Goal: Task Accomplishment & Management: Complete application form

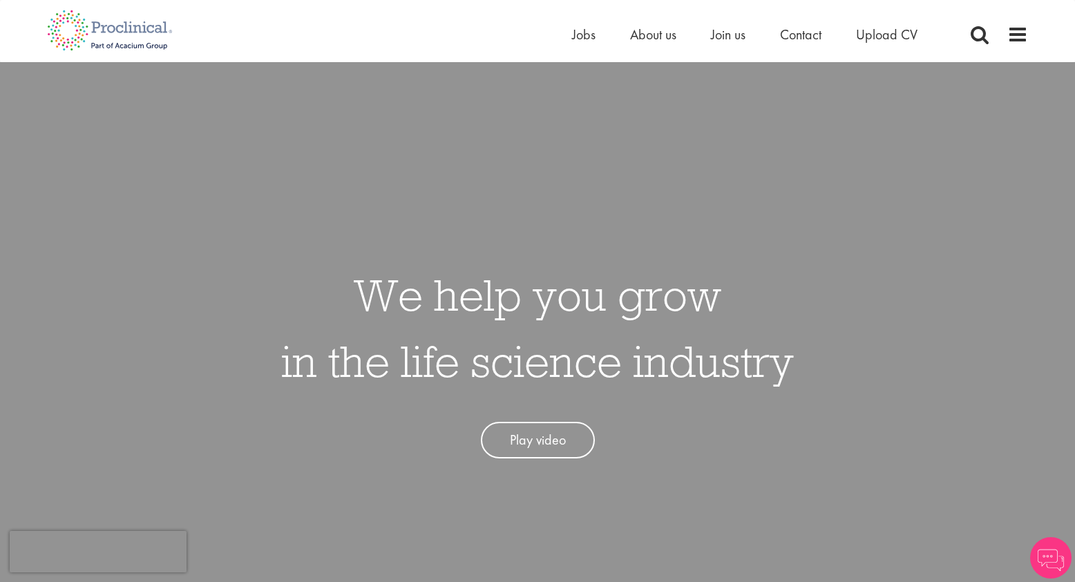
click at [584, 36] on span "Jobs" at bounding box center [583, 35] width 23 height 18
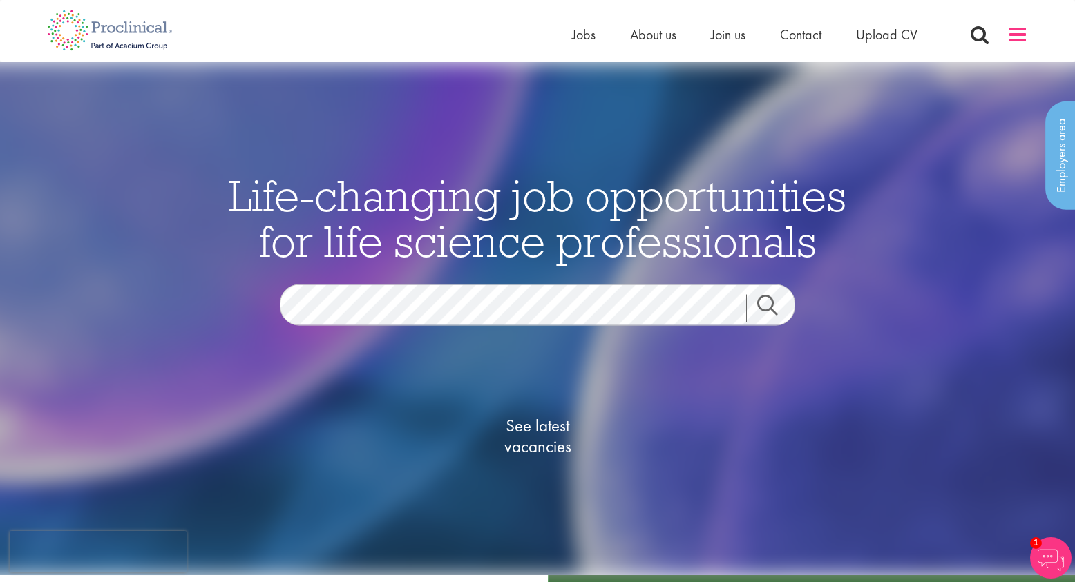
click at [1018, 29] on span at bounding box center [1017, 34] width 21 height 21
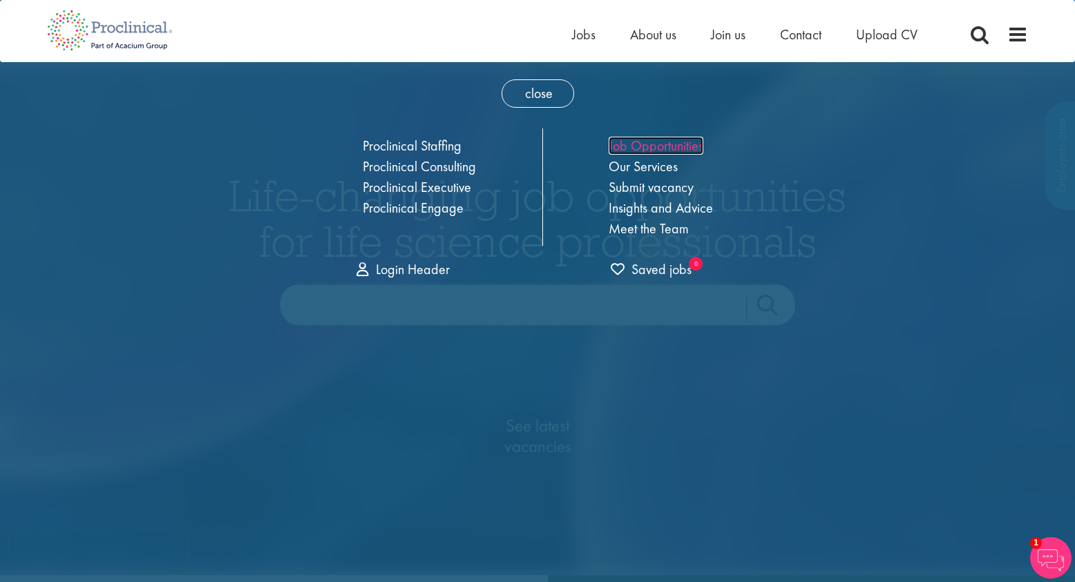
click at [646, 144] on link "Job Opportunities" at bounding box center [656, 146] width 95 height 18
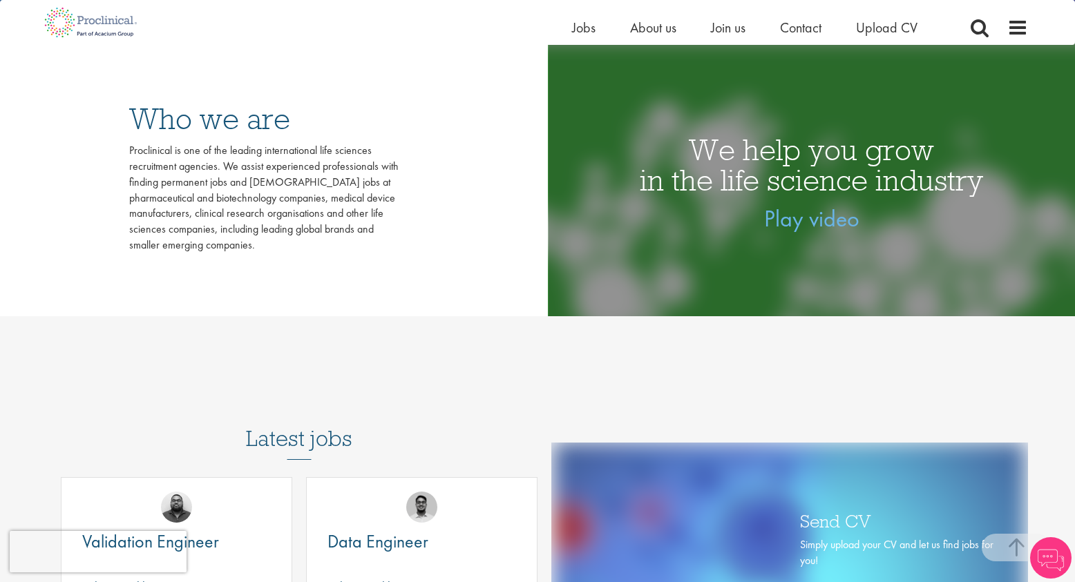
scroll to position [526, 0]
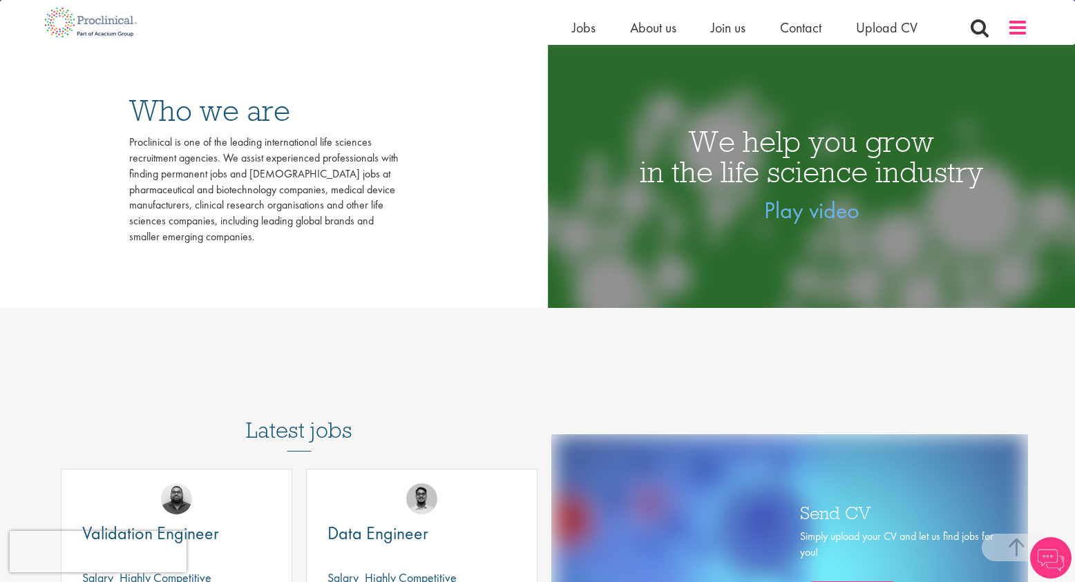
click at [1021, 21] on span at bounding box center [1017, 27] width 21 height 21
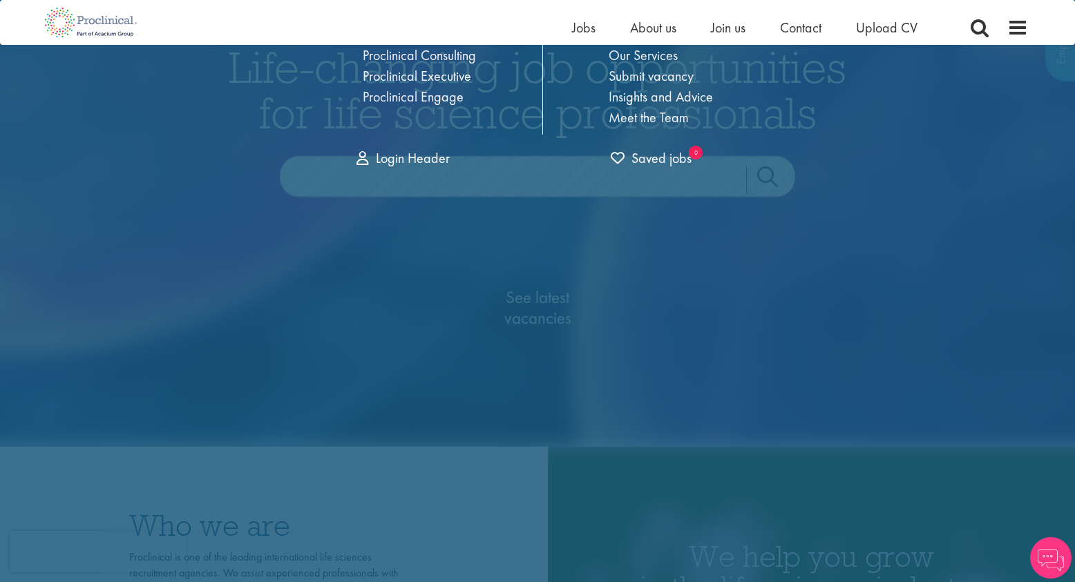
scroll to position [0, 0]
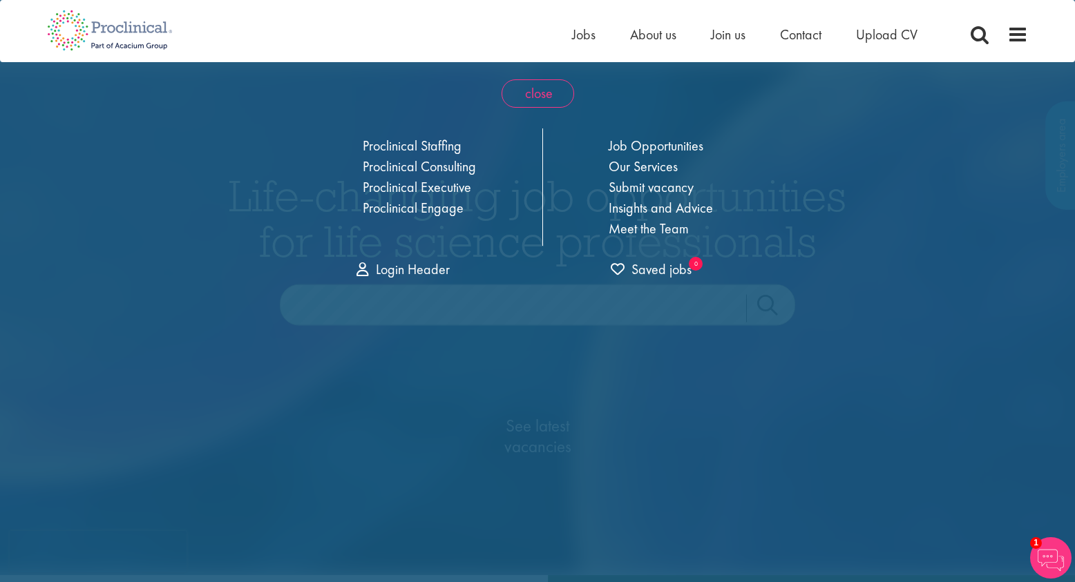
click at [535, 94] on span "close" at bounding box center [538, 93] width 73 height 28
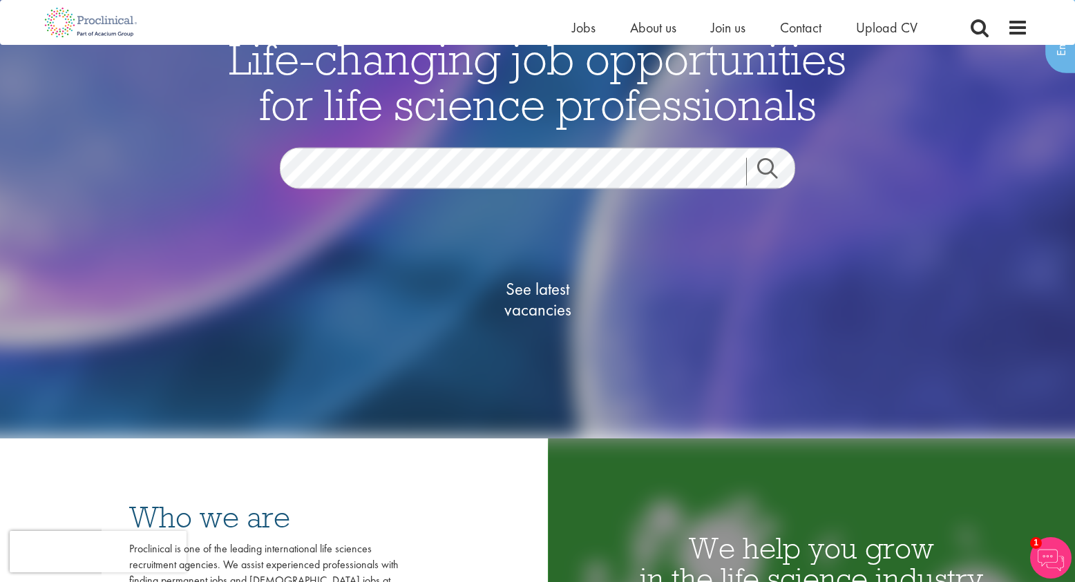
scroll to position [111, 0]
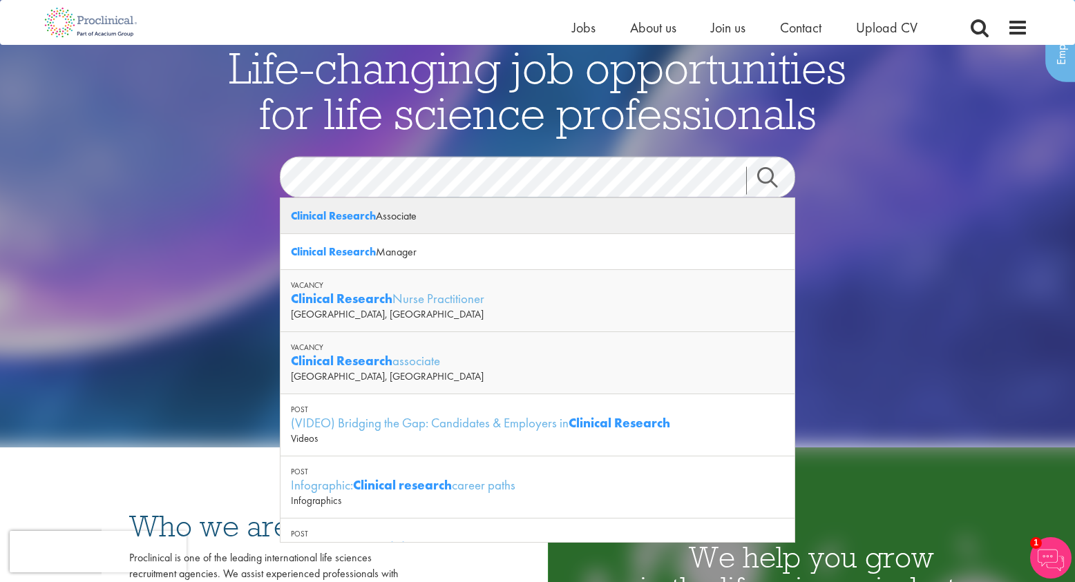
click at [379, 214] on div "Clinical Research Associate" at bounding box center [538, 216] width 514 height 36
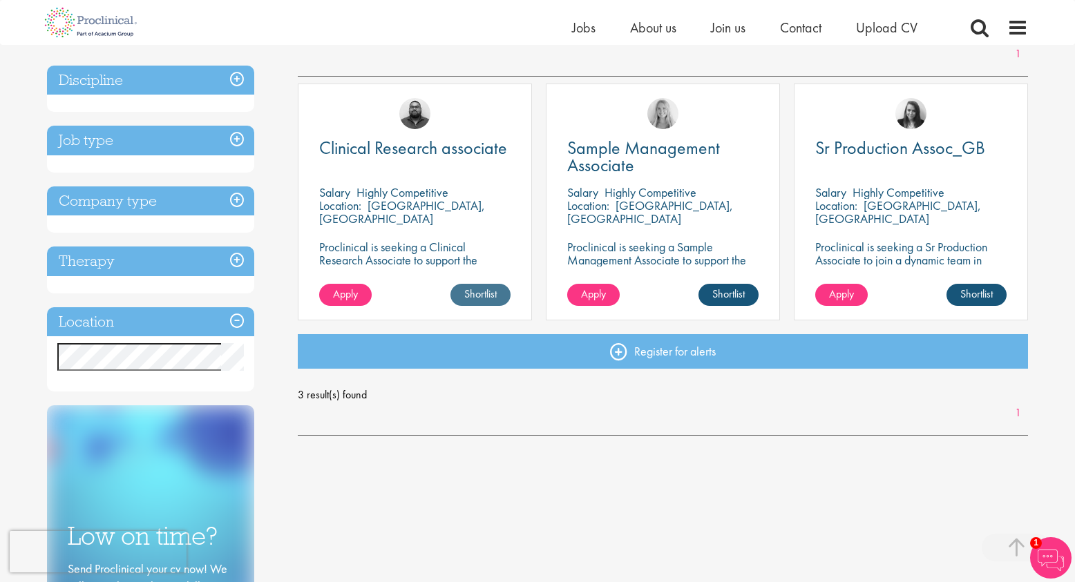
scroll to position [220, 0]
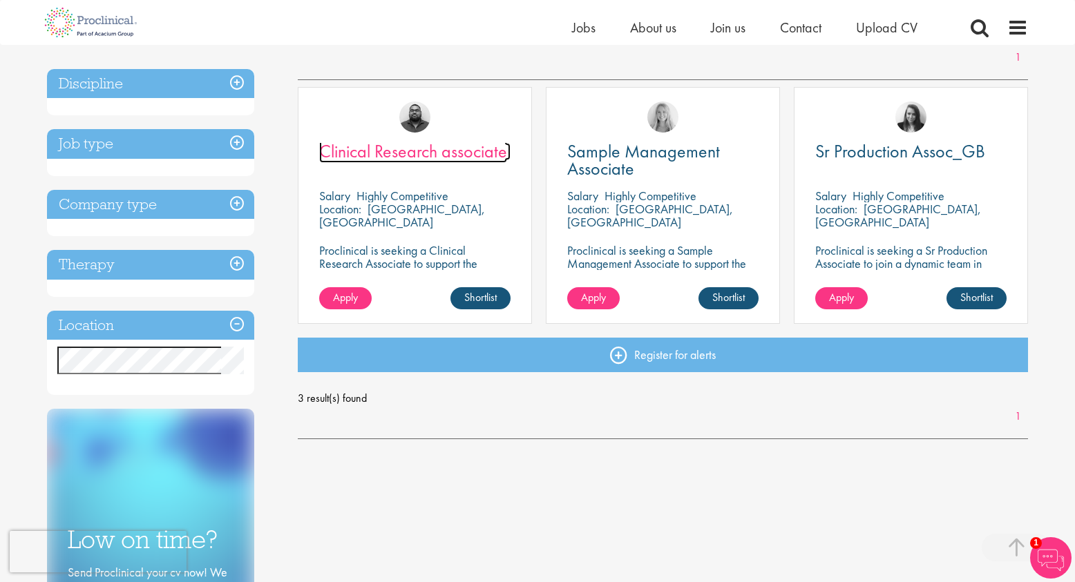
click at [447, 151] on span "Clinical Research associate" at bounding box center [413, 151] width 188 height 23
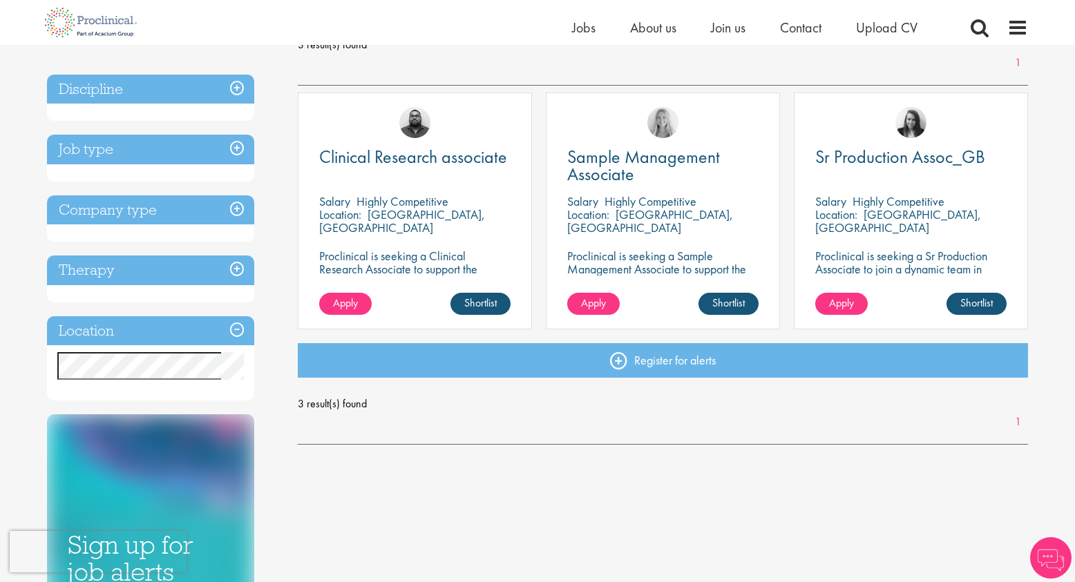
scroll to position [200, 0]
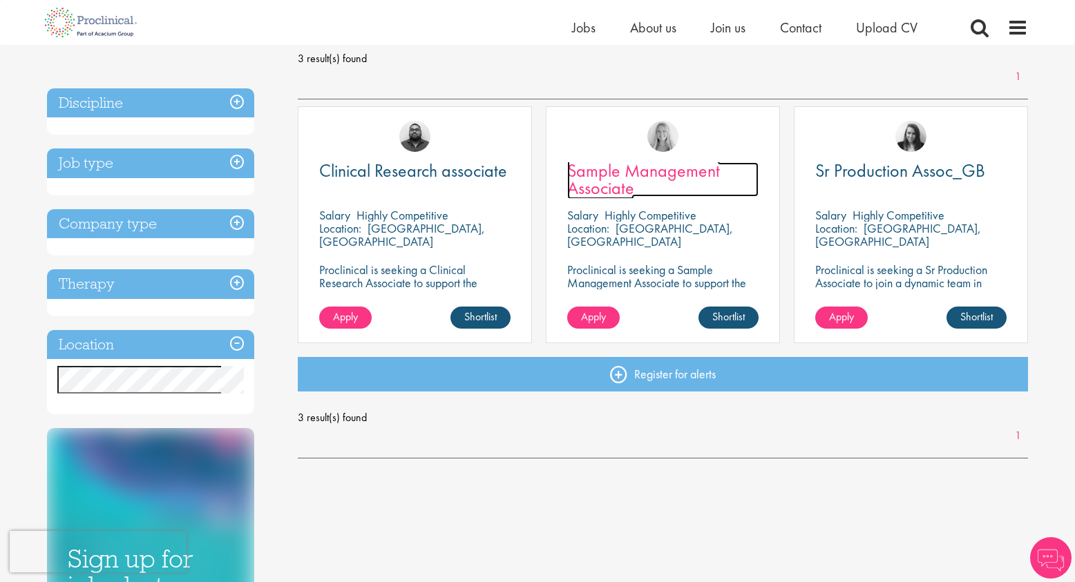
click at [676, 177] on span "Sample Management Associate" at bounding box center [643, 179] width 153 height 41
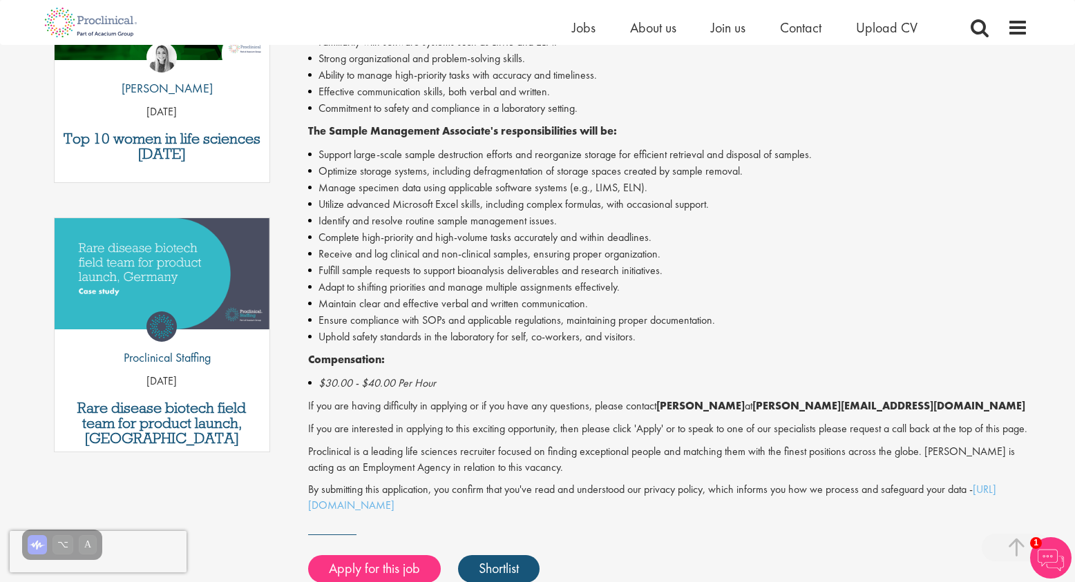
scroll to position [551, 0]
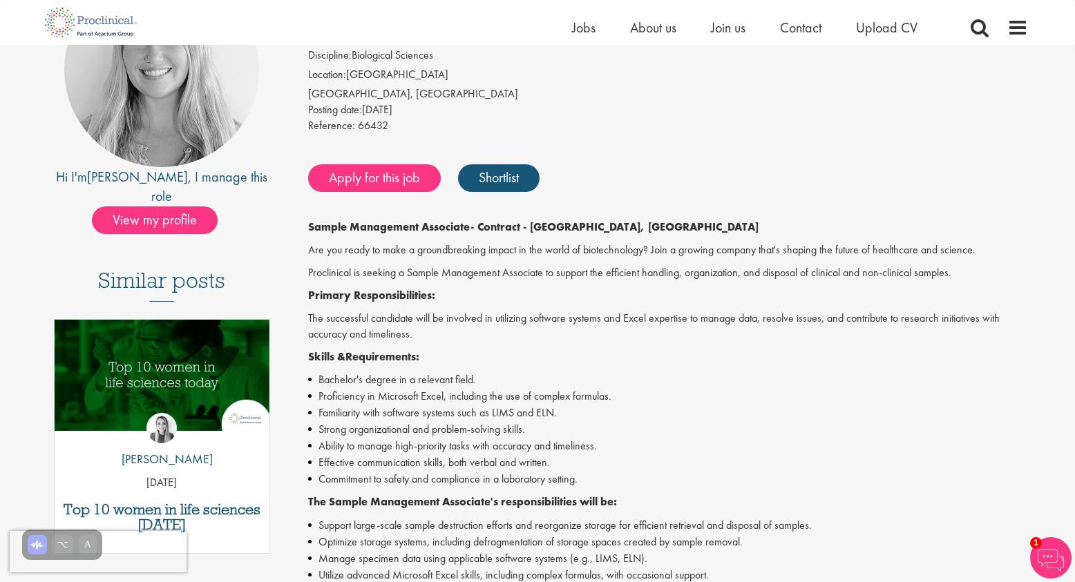
click at [495, 421] on li "Familiarity with software systems such as LIMS and ELN." at bounding box center [668, 413] width 721 height 17
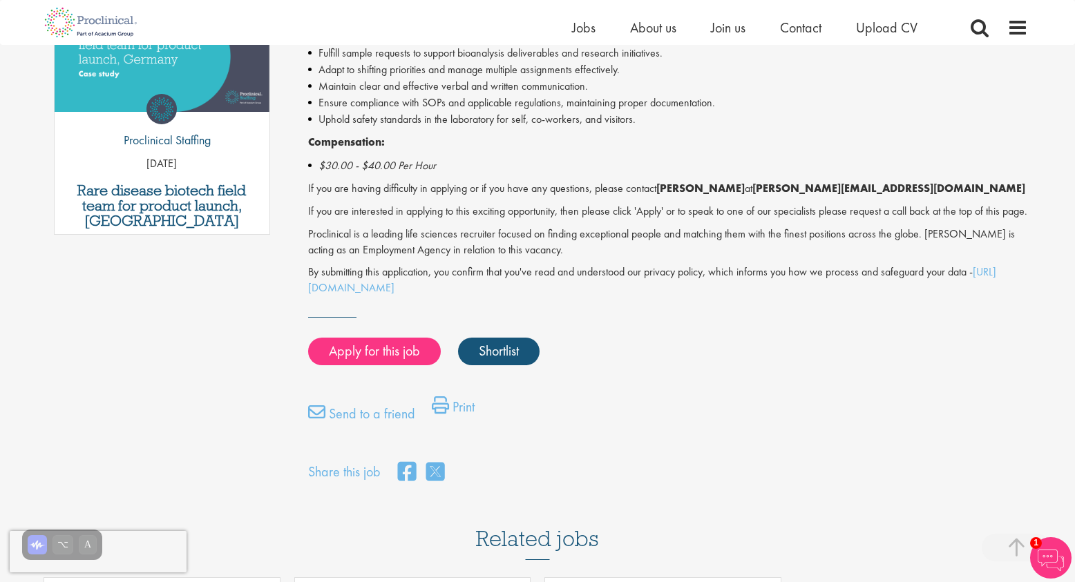
scroll to position [773, 0]
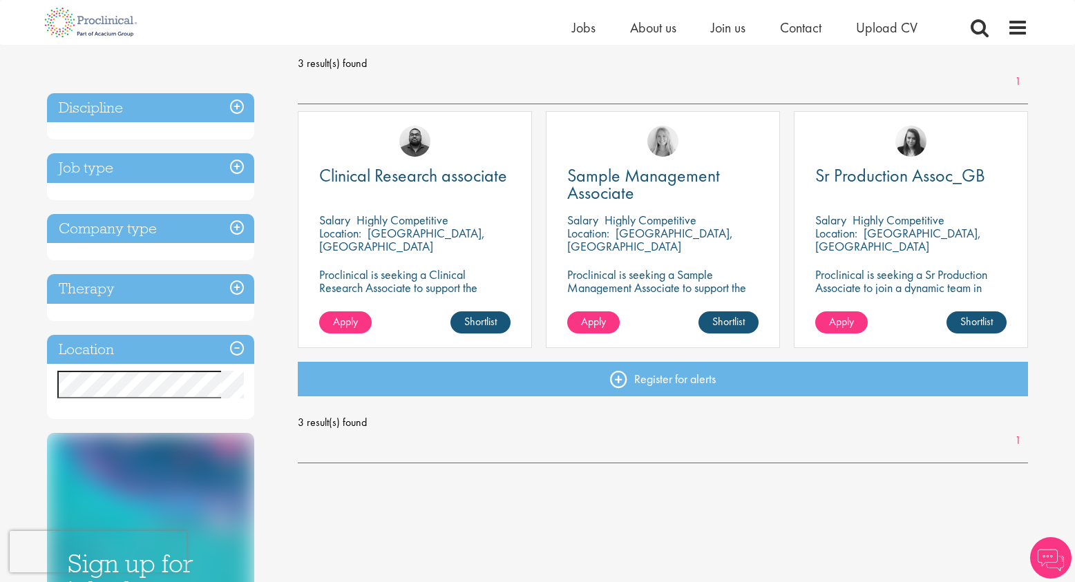
scroll to position [179, 0]
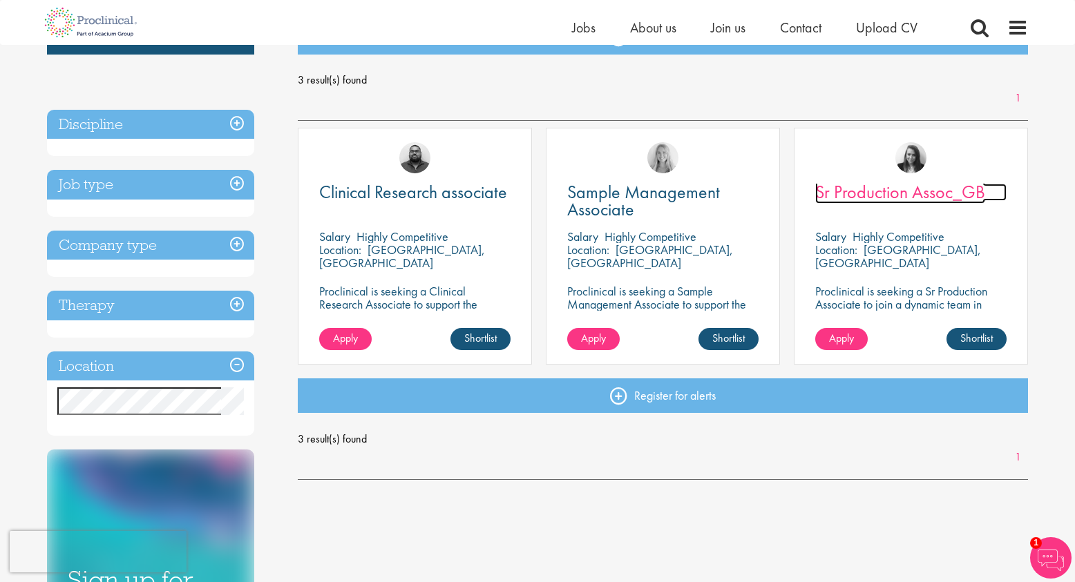
click at [918, 193] on span "Sr Production Assoc_GB" at bounding box center [900, 191] width 170 height 23
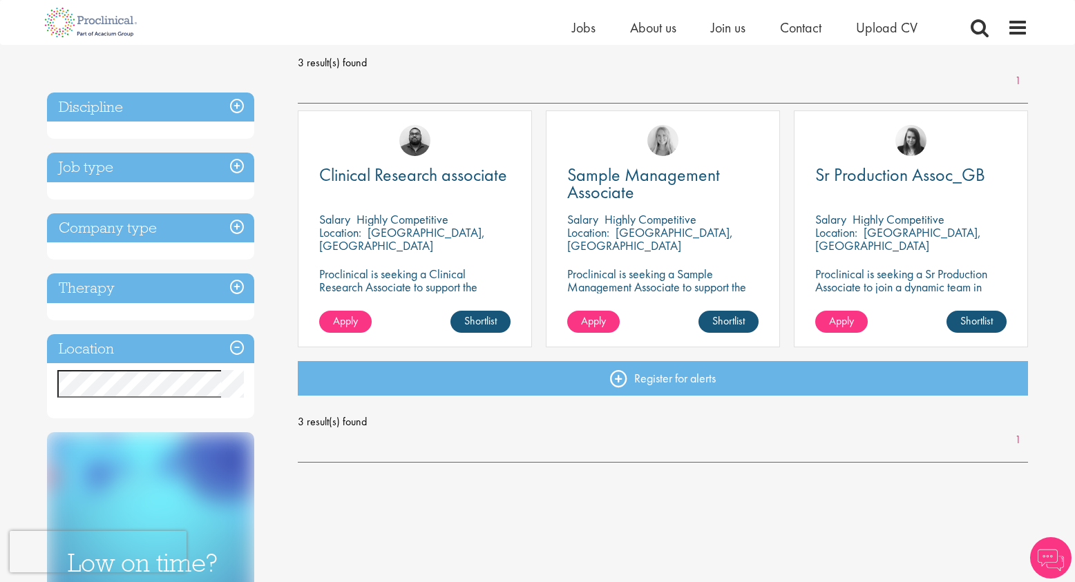
scroll to position [183, 0]
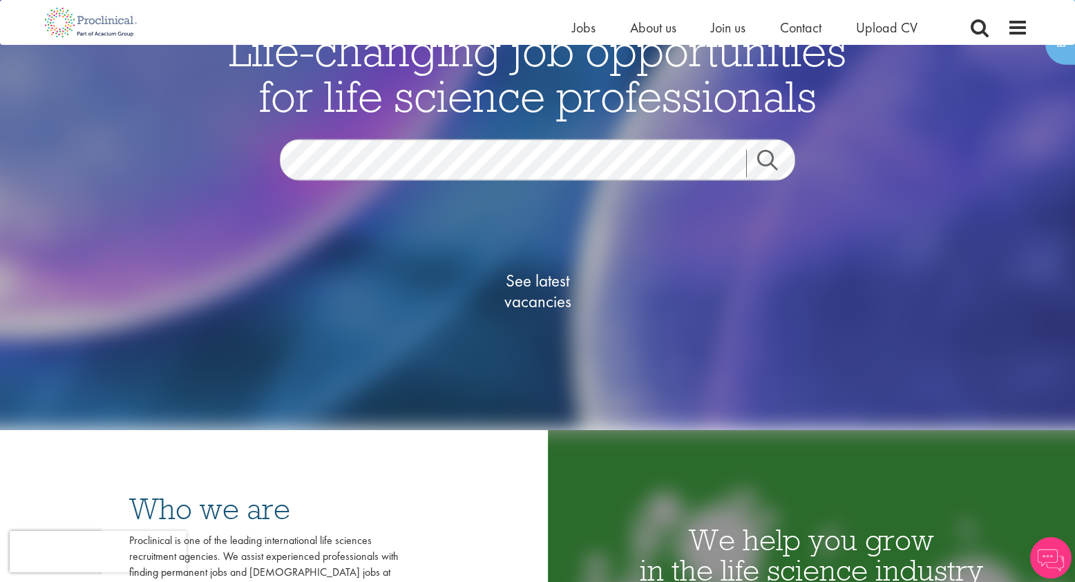
scroll to position [112, 0]
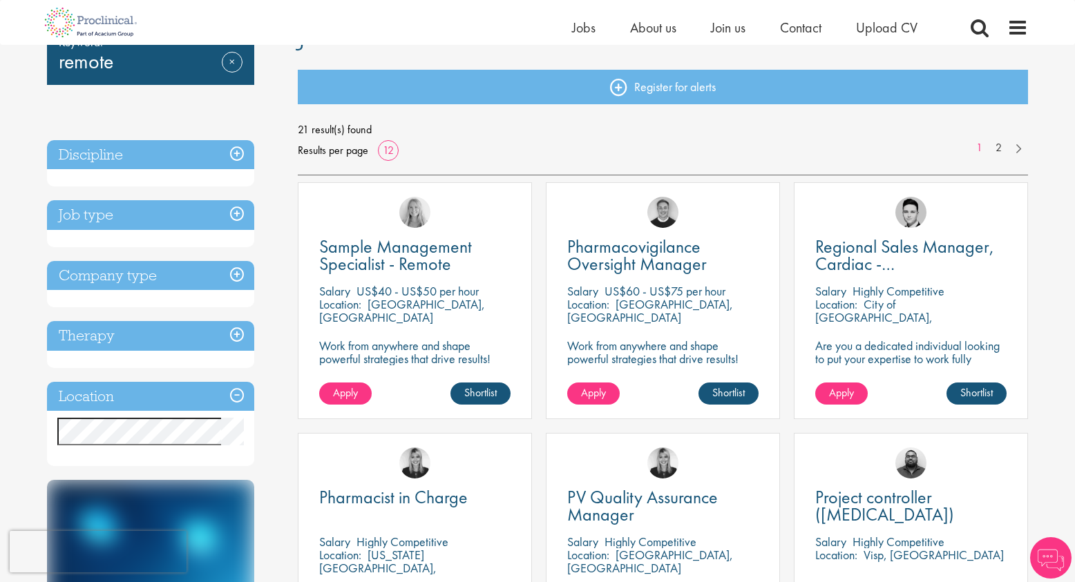
scroll to position [131, 0]
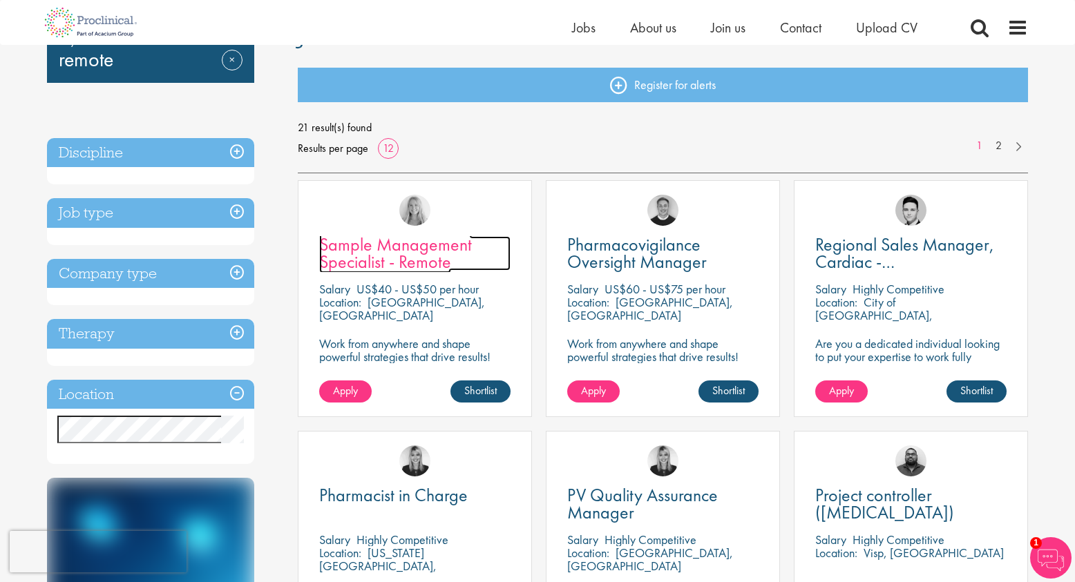
click at [437, 265] on span "Sample Management Specialist - Remote" at bounding box center [395, 253] width 153 height 41
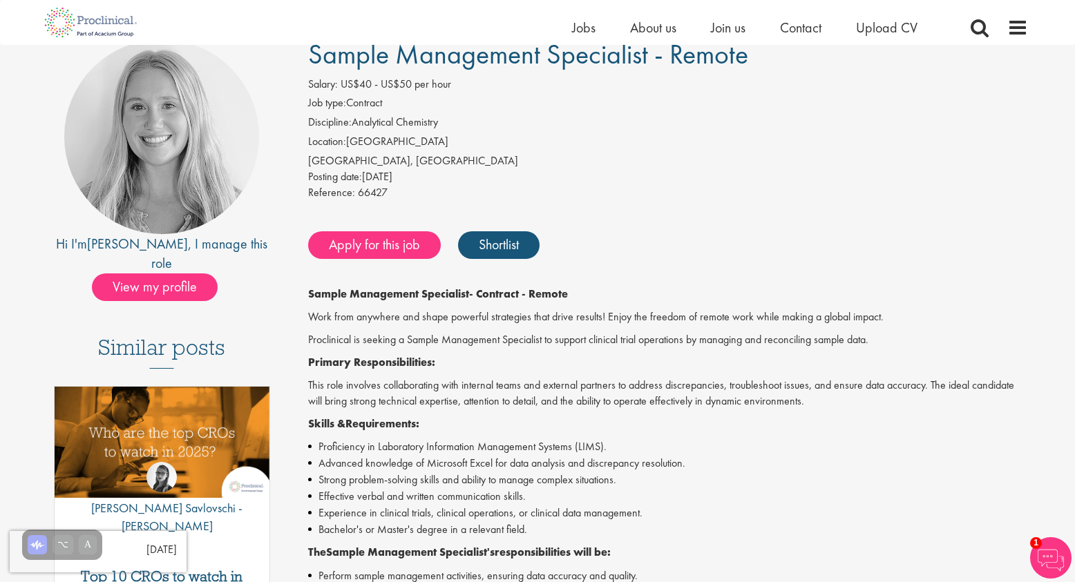
scroll to position [116, 0]
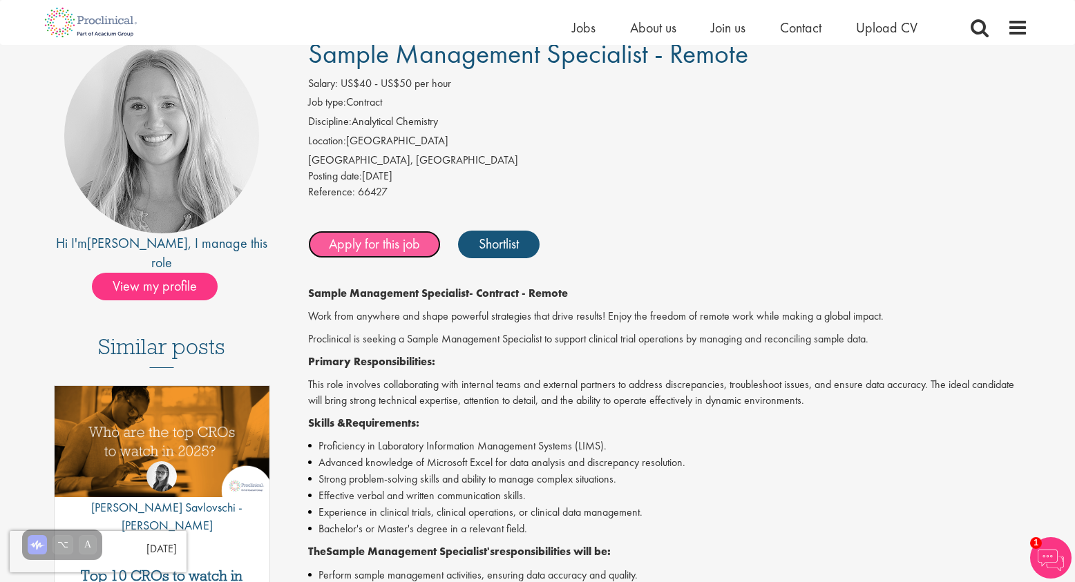
click at [403, 247] on link "Apply for this job" at bounding box center [374, 245] width 133 height 28
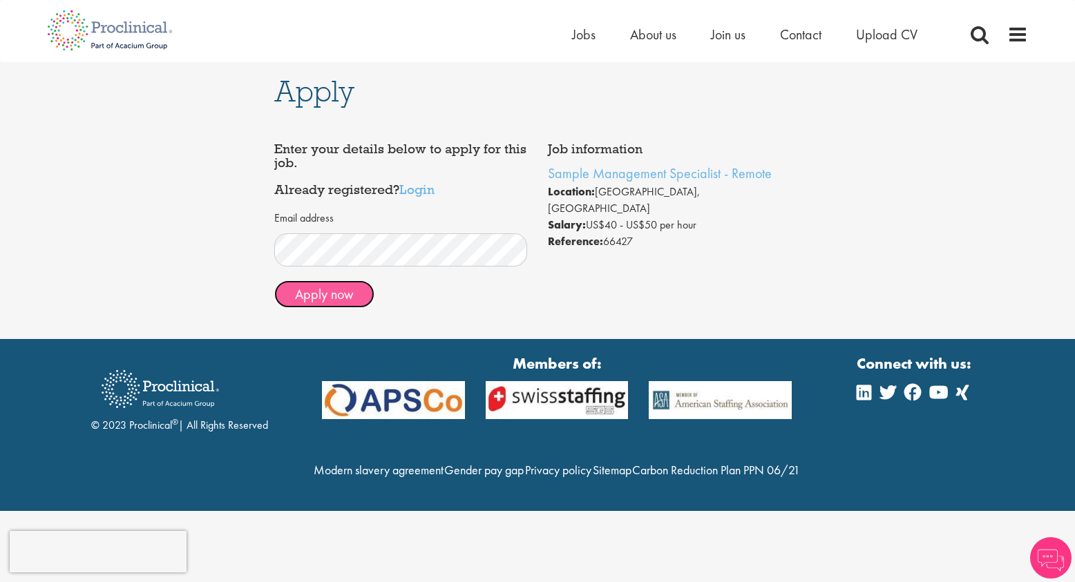
click at [345, 294] on button "Apply now" at bounding box center [324, 295] width 100 height 28
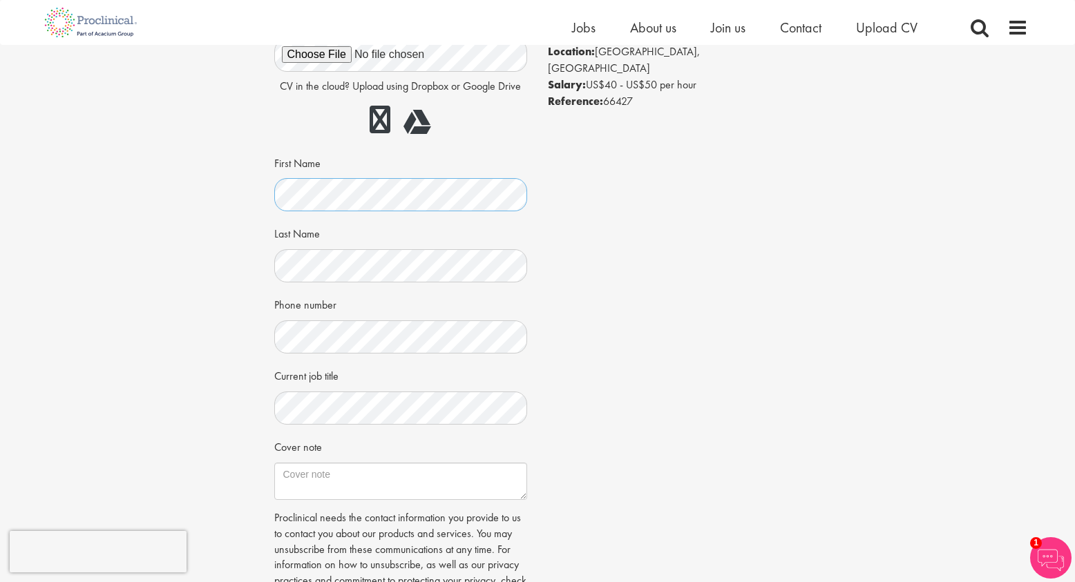
scroll to position [131, 0]
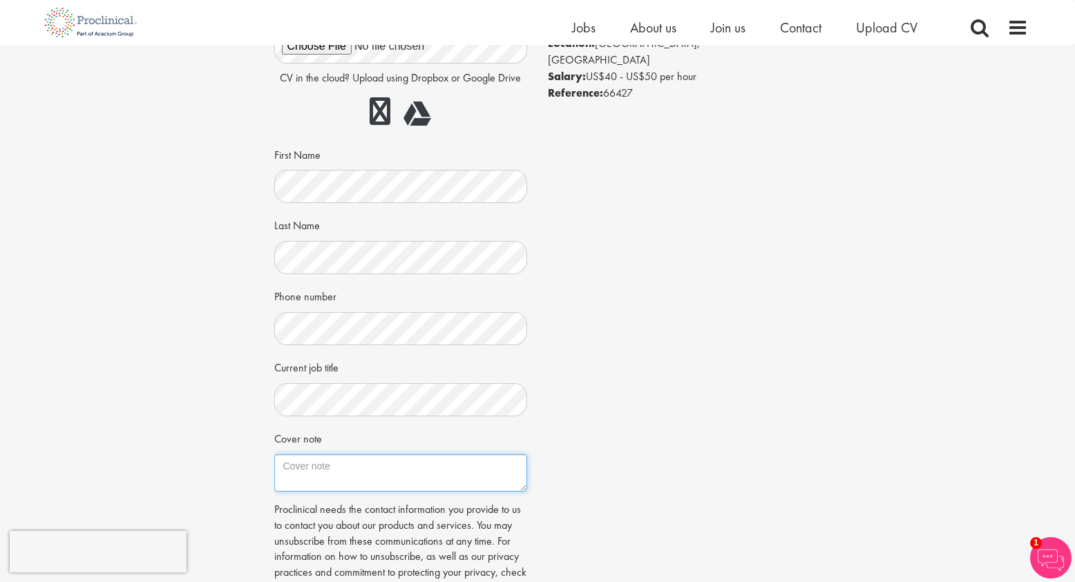
click at [320, 480] on textarea "Cover note" at bounding box center [401, 473] width 254 height 37
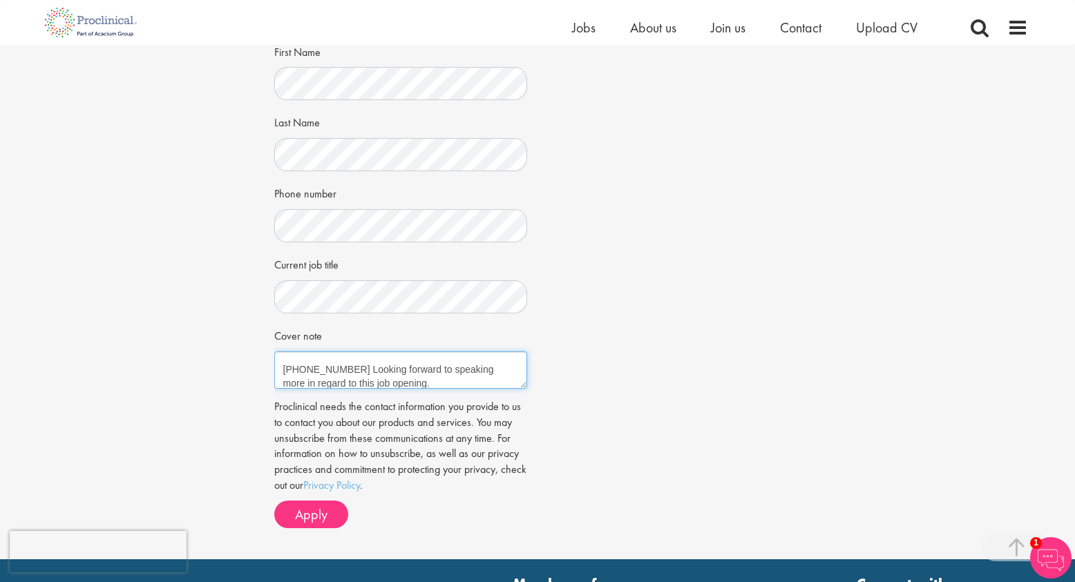
scroll to position [231, 0]
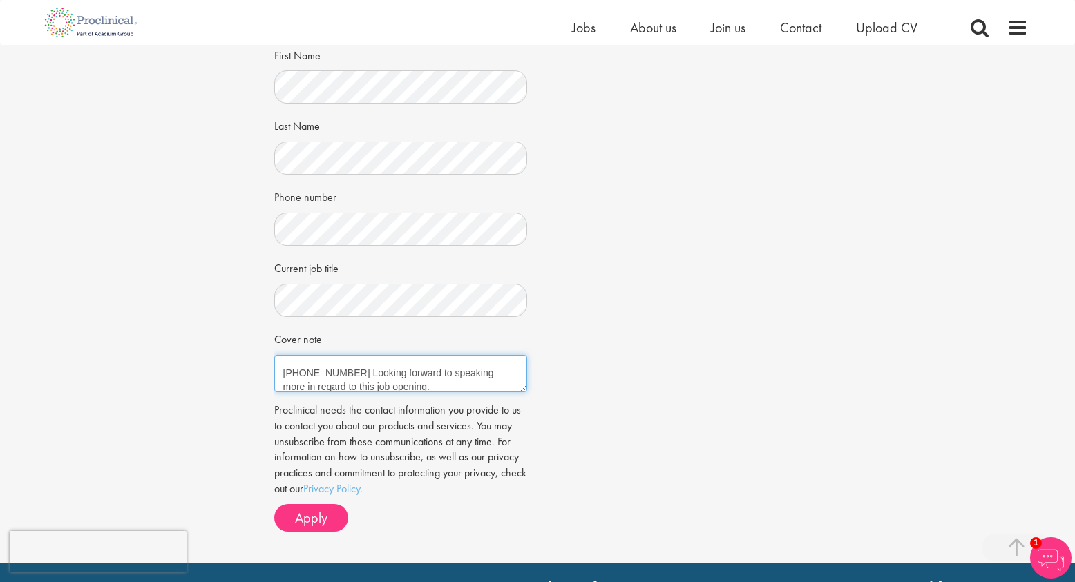
type textarea "William DeHaven, (239)677-0106 Looking forward to speaking more in regard to th…"
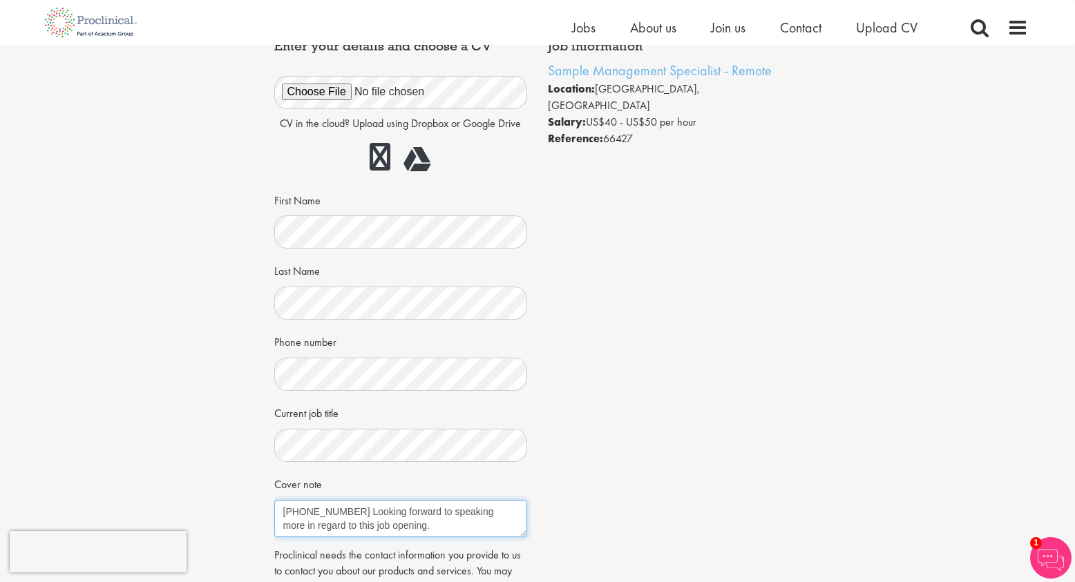
scroll to position [0, 0]
drag, startPoint x: 412, startPoint y: 536, endPoint x: 225, endPoint y: 474, distance: 196.6
click at [225, 474] on div "Apply Job information Sample Management Specialist - Remote Location: Basking R…" at bounding box center [538, 333] width 1096 height 749
paste textarea "Dear [Hiring Manager’s Name], I’m interested in the Sample Management Specialis…"
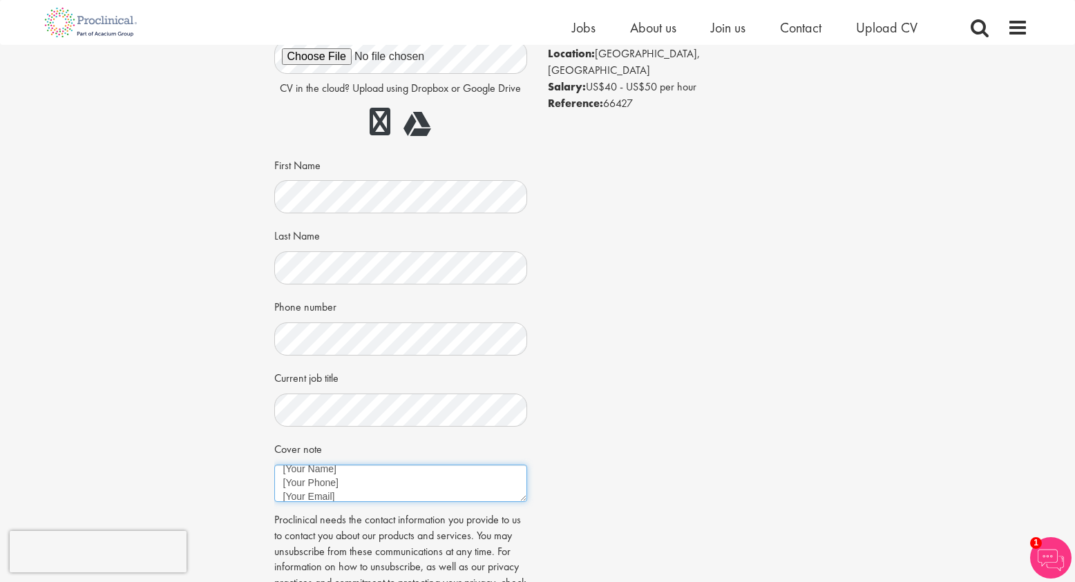
scroll to position [138, 0]
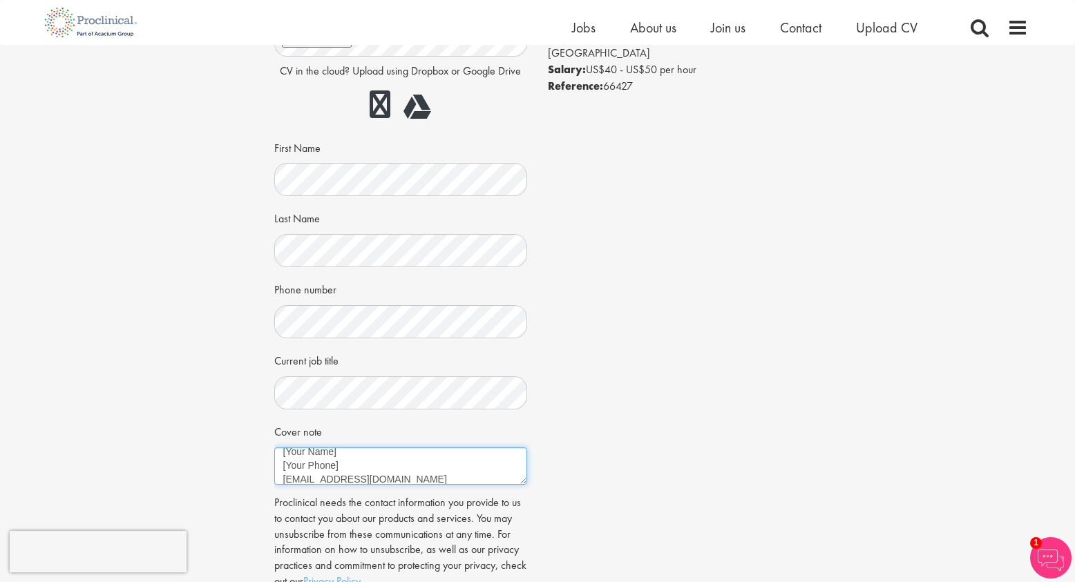
drag, startPoint x: 345, startPoint y: 464, endPoint x: 258, endPoint y: 468, distance: 87.8
click at [258, 468] on div "Apply Job information Sample Management Specialist - Remote Location: Basking R…" at bounding box center [538, 281] width 1096 height 749
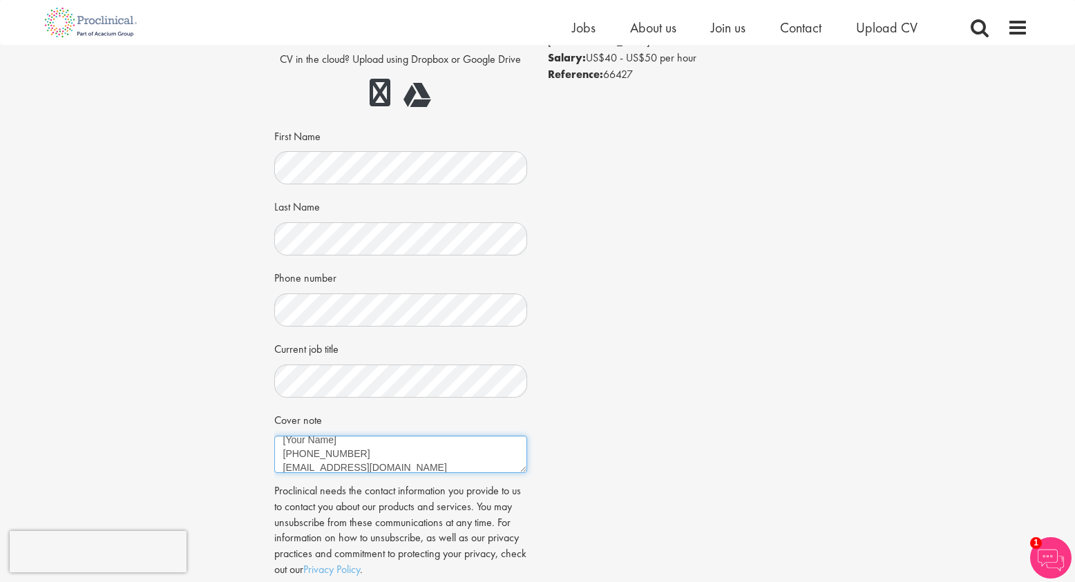
scroll to position [253, 0]
drag, startPoint x: 343, startPoint y: 460, endPoint x: 240, endPoint y: 459, distance: 102.9
click at [240, 459] on div "Apply Job information Sample Management Specialist - Remote Location: Basking R…" at bounding box center [538, 269] width 1096 height 749
click at [403, 449] on textarea "Dear [Hiring Manager’s Name], I’m interested in the Sample Management Specialis…" at bounding box center [401, 454] width 254 height 37
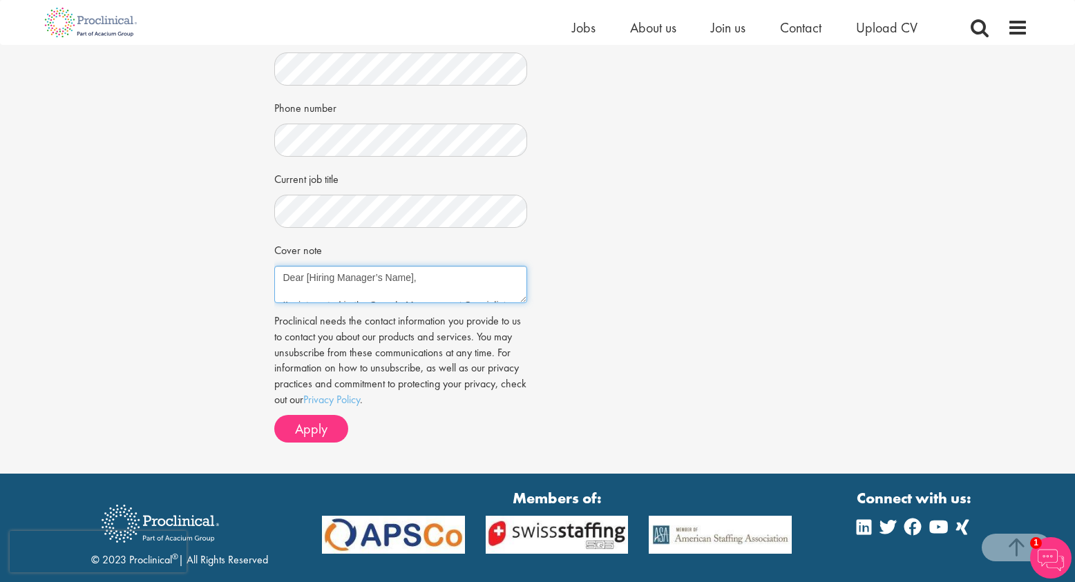
scroll to position [319, 0]
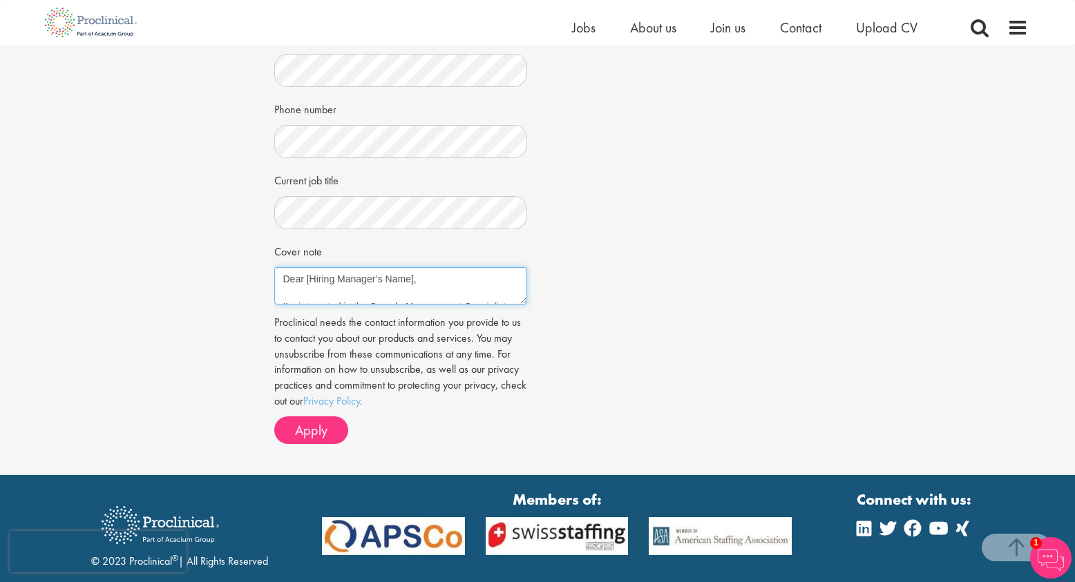
drag, startPoint x: 421, startPoint y: 281, endPoint x: 261, endPoint y: 280, distance: 160.3
click at [261, 280] on div "Apply Job information Sample Management Specialist - Remote Location: Basking R…" at bounding box center [538, 100] width 1096 height 749
type textarea "Hello, I’m interested in the Sample Management Specialist position. I have expe…"
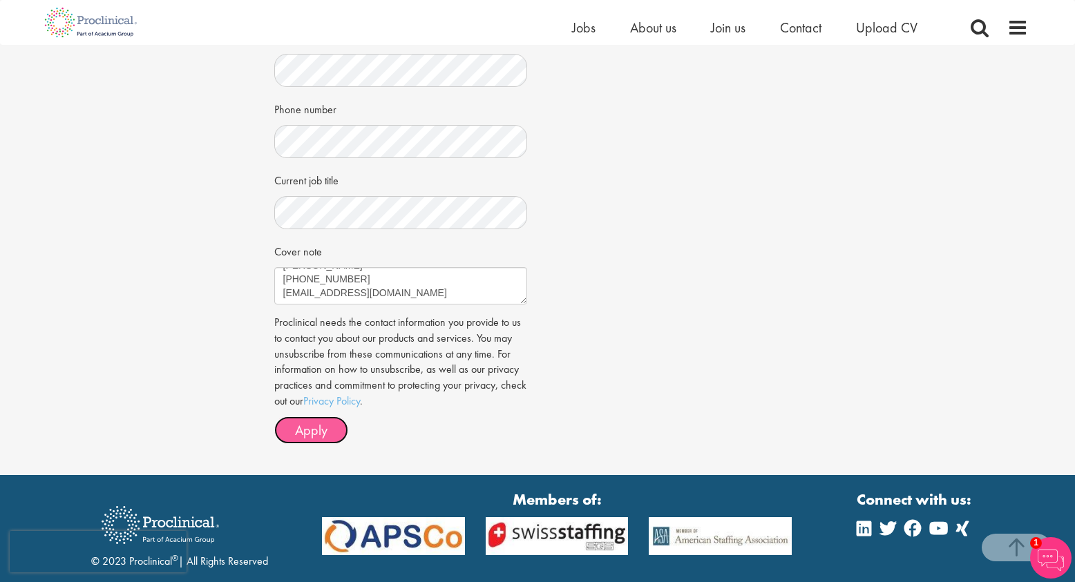
click at [297, 436] on span "Apply" at bounding box center [311, 430] width 32 height 18
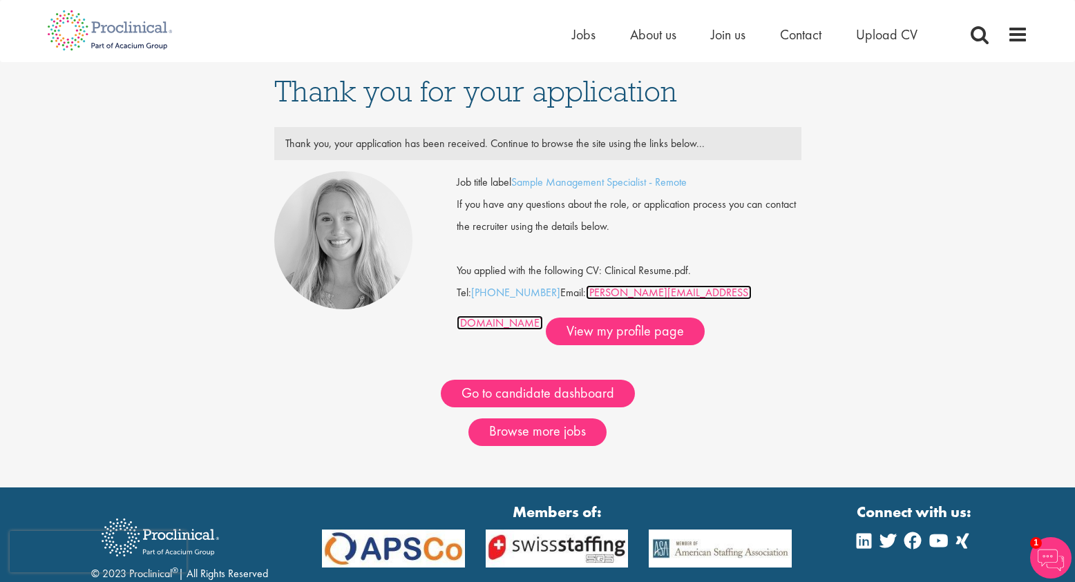
click at [635, 294] on link "[PERSON_NAME][EMAIL_ADDRESS][DOMAIN_NAME]" at bounding box center [604, 307] width 295 height 45
click at [675, 295] on link "[PERSON_NAME][EMAIL_ADDRESS][DOMAIN_NAME]" at bounding box center [604, 307] width 295 height 45
drag, startPoint x: 701, startPoint y: 293, endPoint x: 584, endPoint y: 296, distance: 116.1
click at [584, 296] on div "Job title label Sample Management Specialist - Remote If you have any questions…" at bounding box center [629, 258] width 345 height 174
copy div "[PERSON_NAME][EMAIL_ADDRESS][DOMAIN_NAME]"
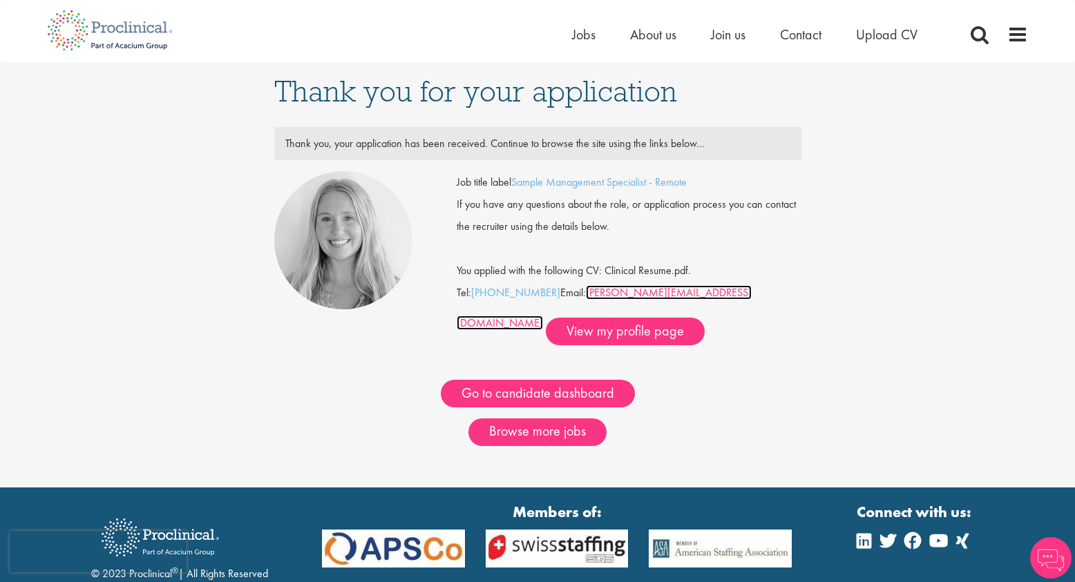
click at [665, 288] on link "[PERSON_NAME][EMAIL_ADDRESS][DOMAIN_NAME]" at bounding box center [604, 307] width 295 height 45
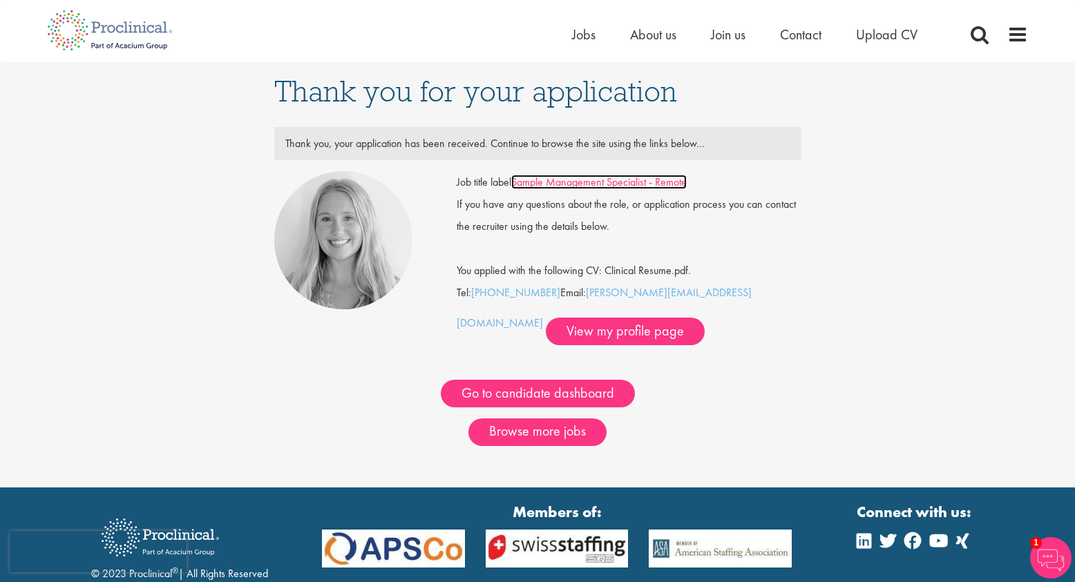
click at [553, 183] on link "Sample Management Specialist - Remote" at bounding box center [598, 182] width 175 height 15
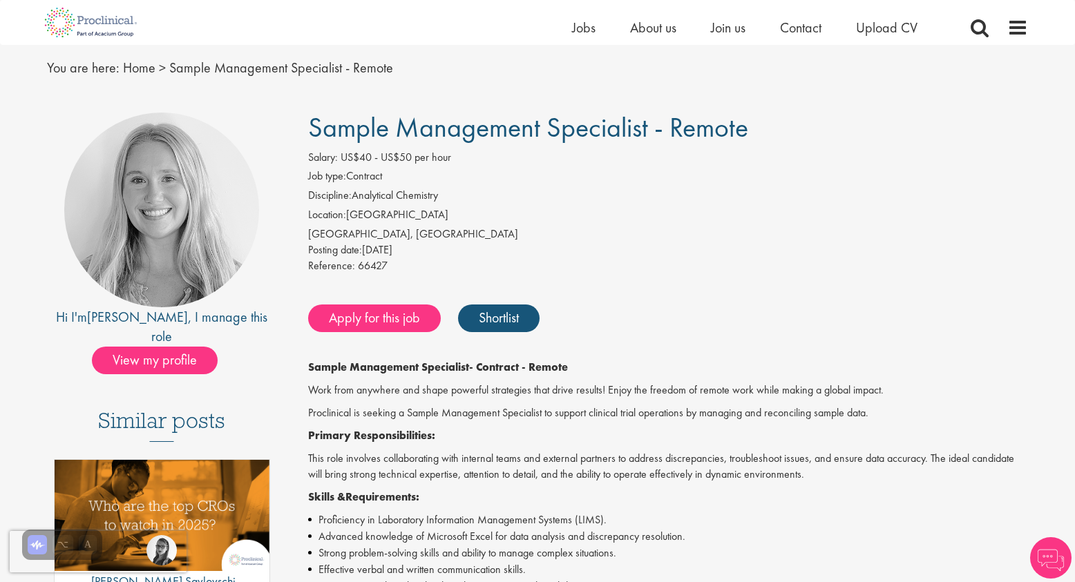
scroll to position [43, 0]
drag, startPoint x: 448, startPoint y: 198, endPoint x: 357, endPoint y: 199, distance: 91.2
click at [357, 199] on li "Discipline: Analytical Chemistry" at bounding box center [668, 196] width 721 height 19
click at [403, 227] on div "[GEOGRAPHIC_DATA], [GEOGRAPHIC_DATA]" at bounding box center [668, 234] width 721 height 16
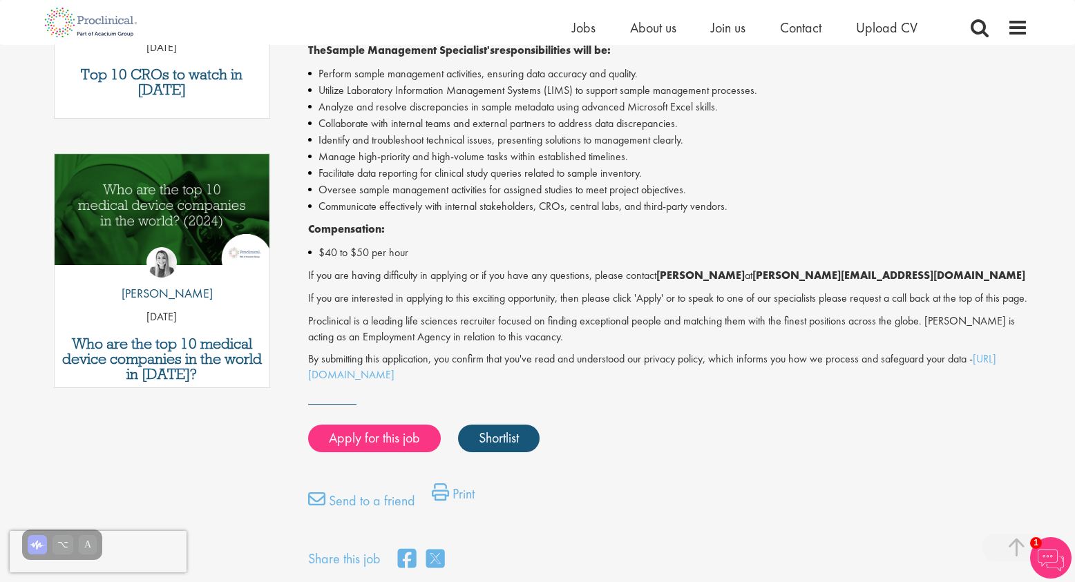
scroll to position [618, 0]
click at [799, 280] on strong "[PERSON_NAME][EMAIL_ADDRESS][DOMAIN_NAME]" at bounding box center [888, 274] width 273 height 15
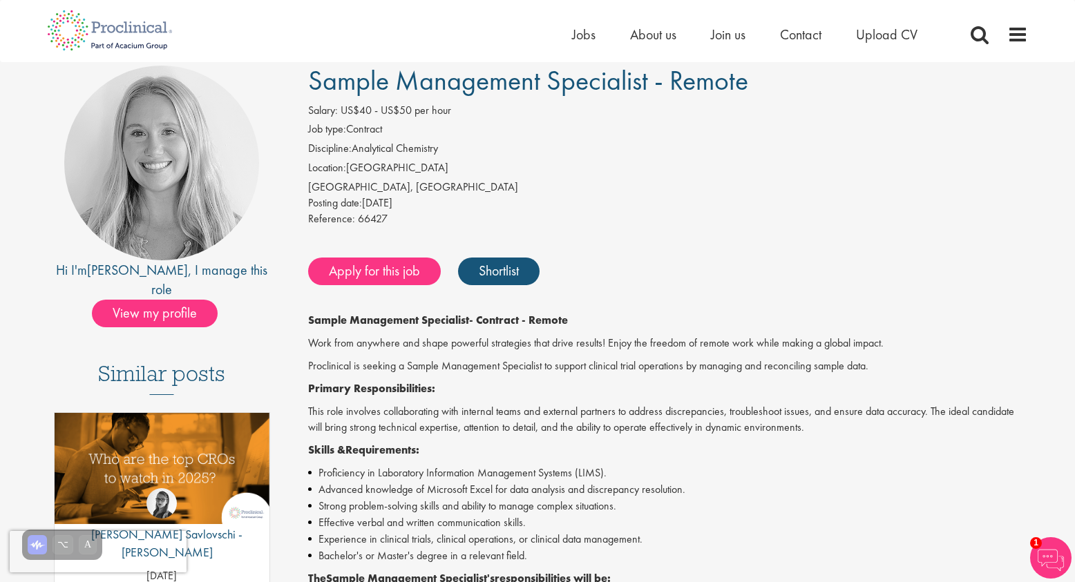
scroll to position [0, 0]
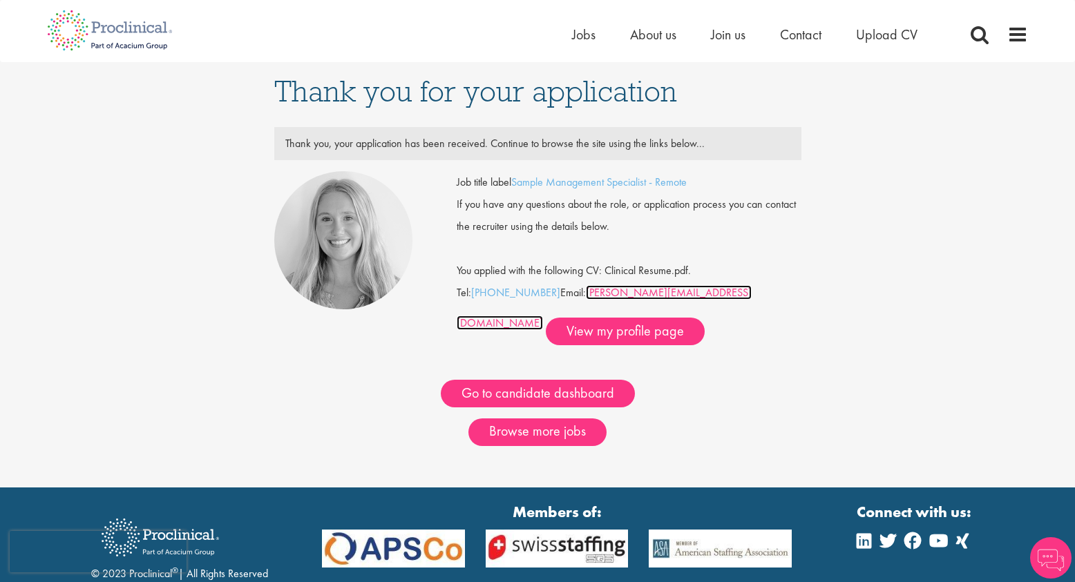
click at [605, 292] on link "[PERSON_NAME][EMAIL_ADDRESS][DOMAIN_NAME]" at bounding box center [604, 307] width 295 height 45
click at [156, 95] on div "Thank you for your application Thank you, your application has been received. C…" at bounding box center [538, 275] width 1096 height 426
click at [593, 44] on li "Jobs" at bounding box center [583, 34] width 23 height 21
click at [585, 42] on span "Jobs" at bounding box center [583, 35] width 23 height 18
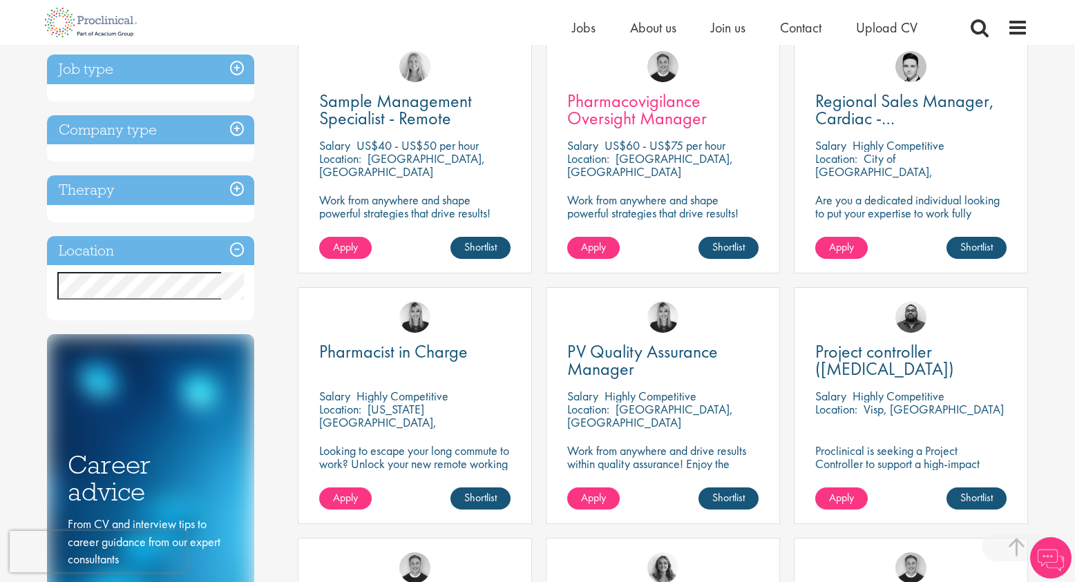
scroll to position [283, 0]
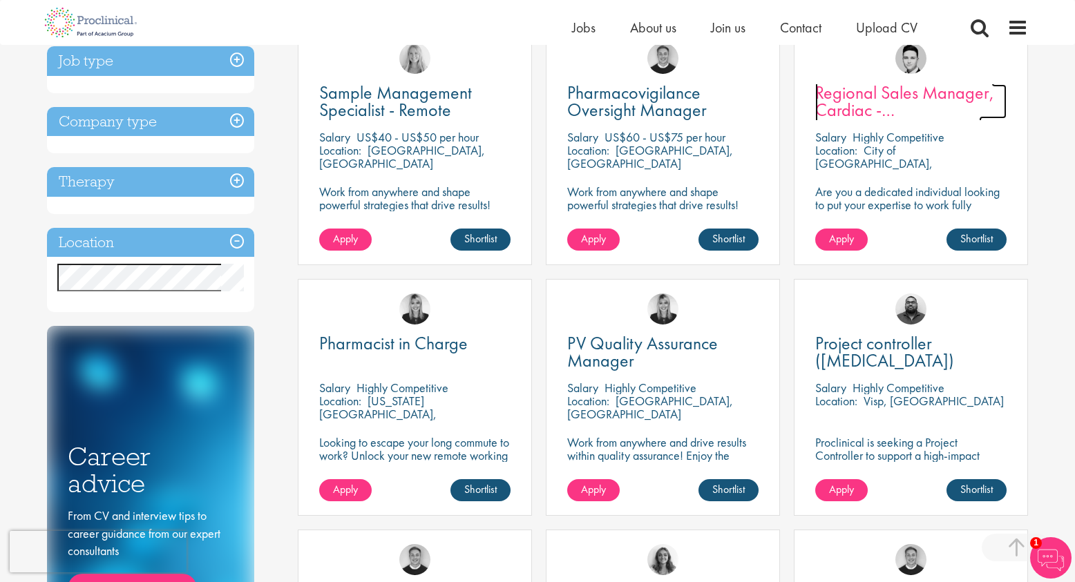
click at [911, 112] on span "Regional Sales Manager, Cardiac - London" at bounding box center [904, 110] width 179 height 58
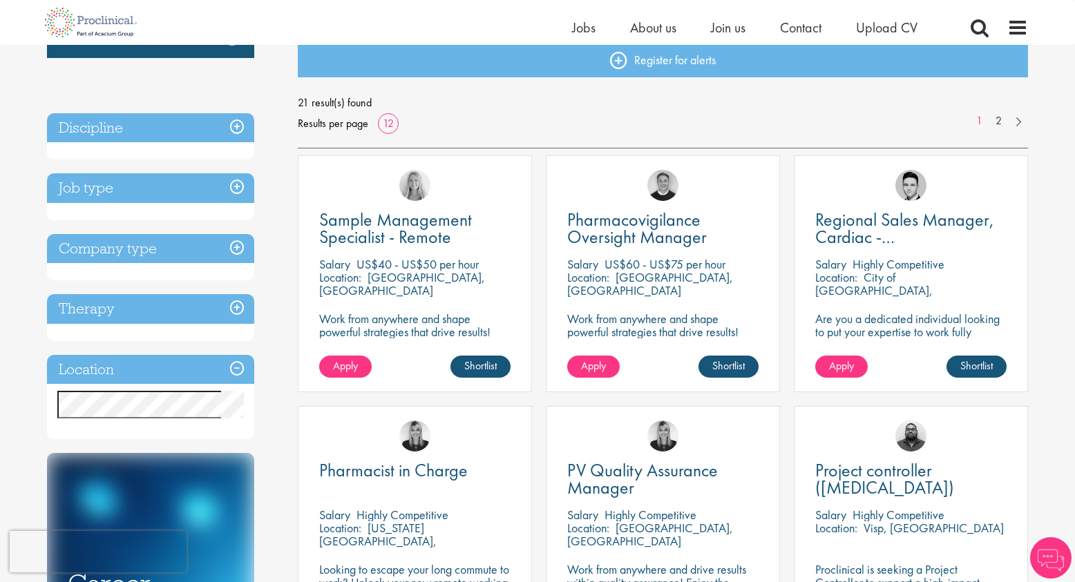
scroll to position [158, 0]
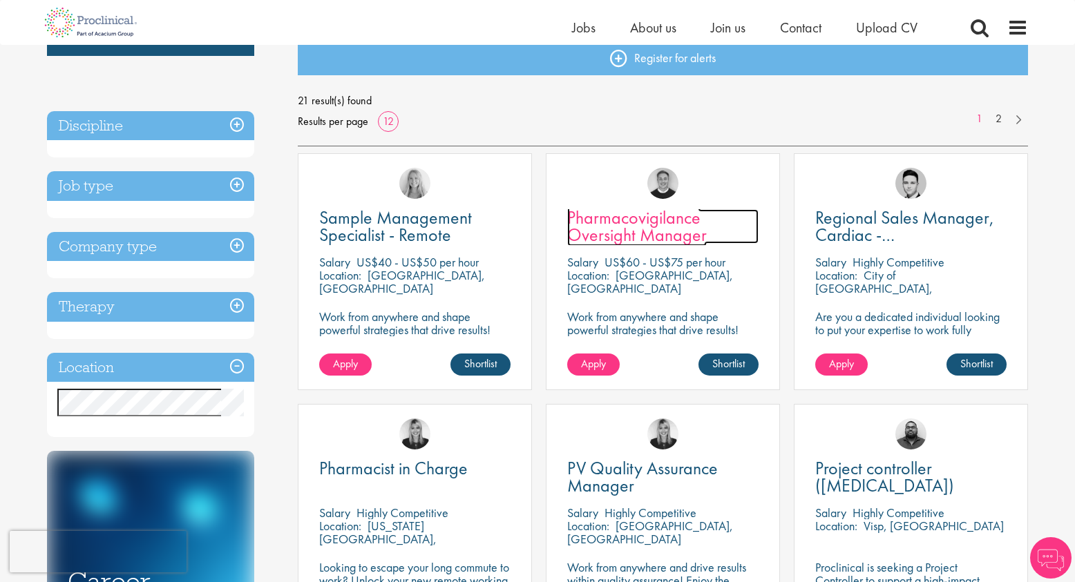
click at [621, 234] on span "Pharmacovigilance Oversight Manager" at bounding box center [637, 226] width 140 height 41
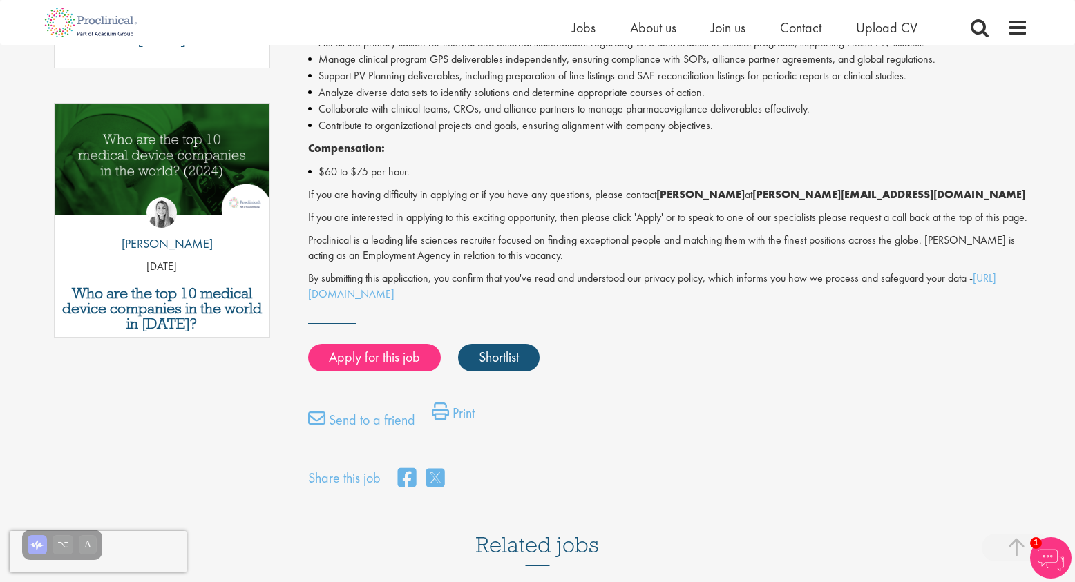
scroll to position [658, 0]
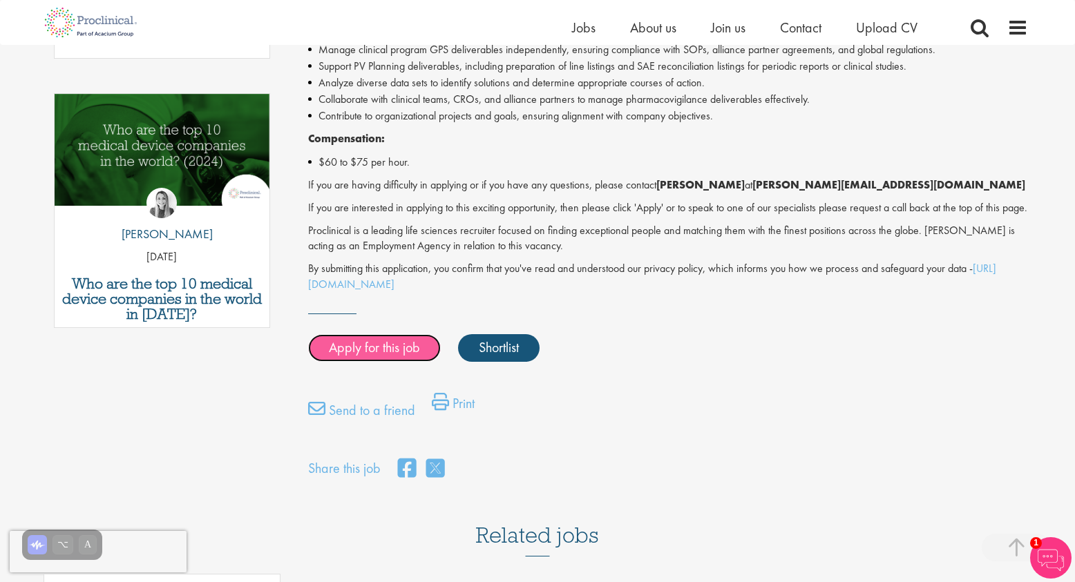
click at [393, 362] on link "Apply for this job" at bounding box center [374, 348] width 133 height 28
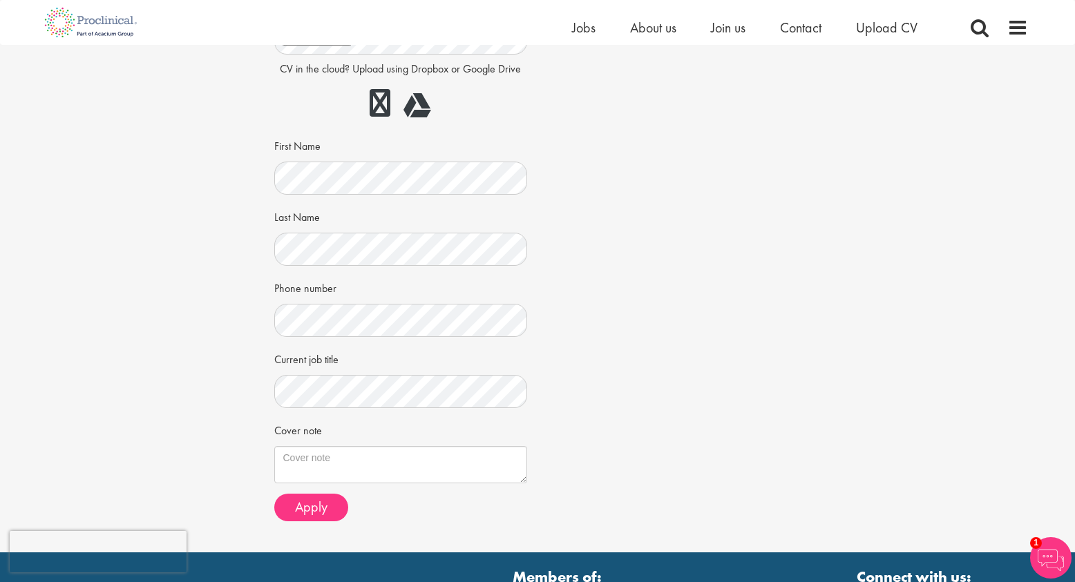
scroll to position [219, 0]
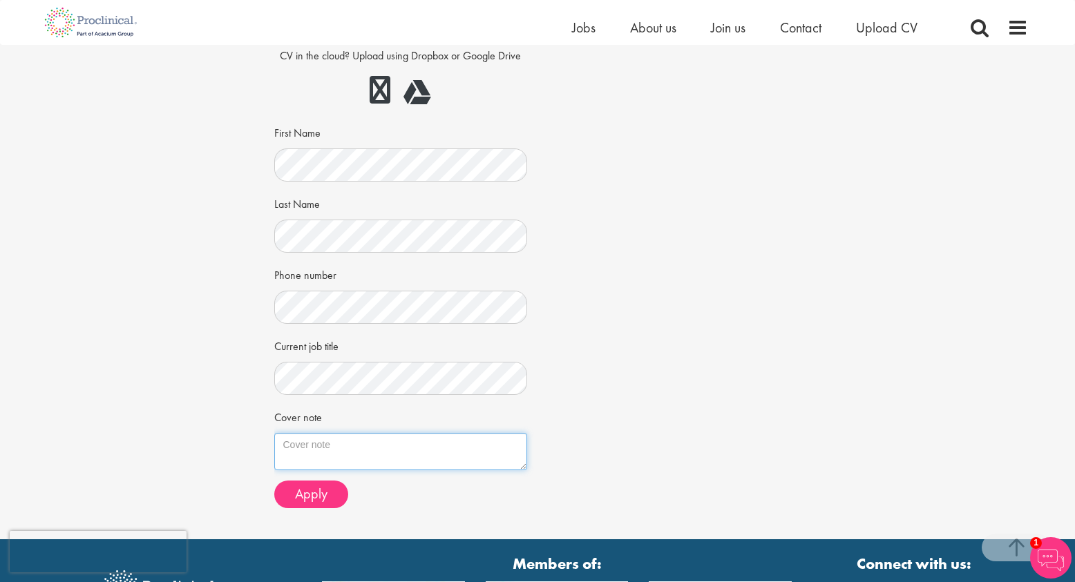
click at [359, 444] on textarea "Cover note" at bounding box center [401, 451] width 254 height 37
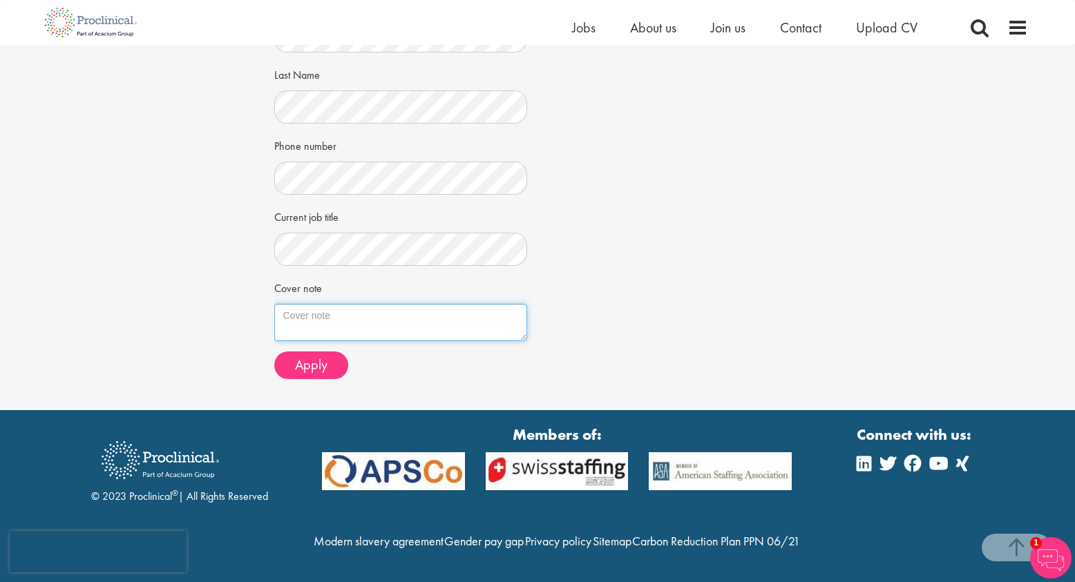
scroll to position [339, 0]
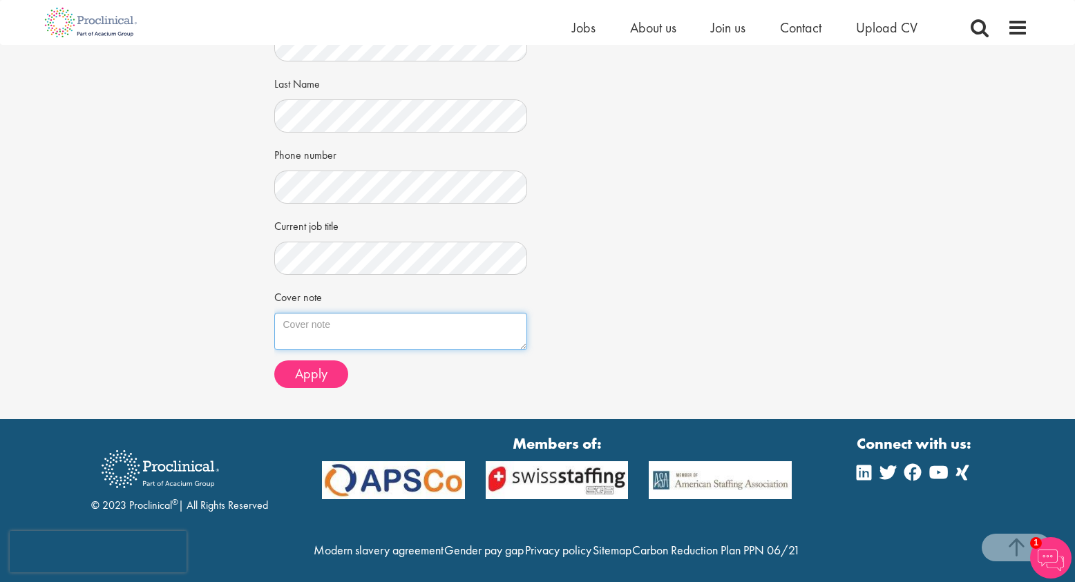
click at [357, 334] on textarea "Cover note" at bounding box center [401, 331] width 254 height 37
paste textarea "Dear [Hiring Manager’s Name], I’m interested in the Sample Management Specialis…"
drag, startPoint x: 422, startPoint y: 327, endPoint x: 208, endPoint y: 331, distance: 214.2
click at [208, 331] on div "Apply Job information Pharmacovigilance Oversight Manager Location: [GEOGRAPHIC…" at bounding box center [538, 63] width 1096 height 714
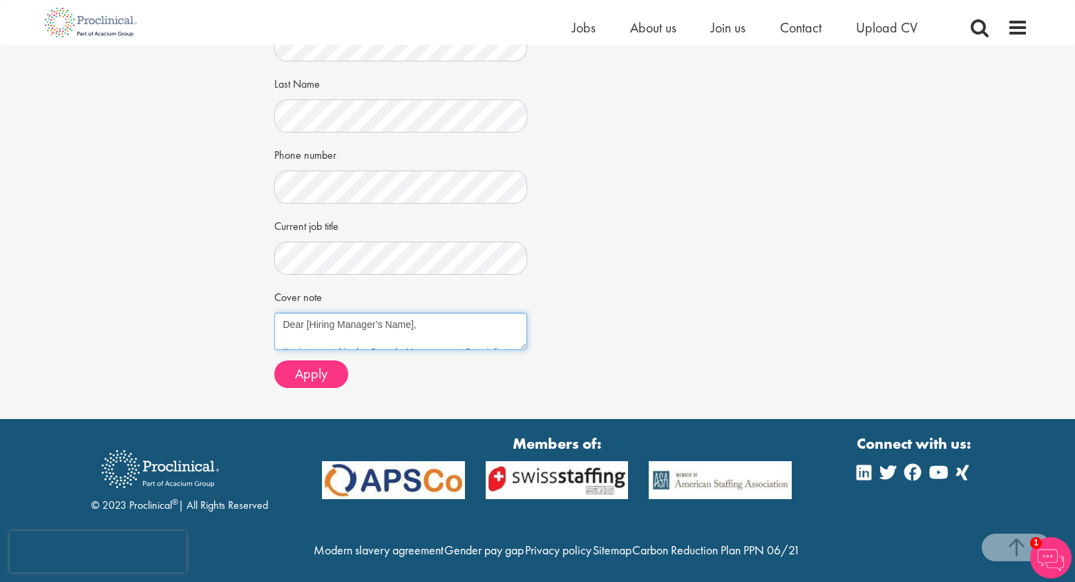
drag, startPoint x: 430, startPoint y: 321, endPoint x: 249, endPoint y: 314, distance: 181.1
click at [249, 314] on div "Apply Job information Pharmacovigilance Oversight Manager Location: [GEOGRAPHIC…" at bounding box center [538, 63] width 1096 height 714
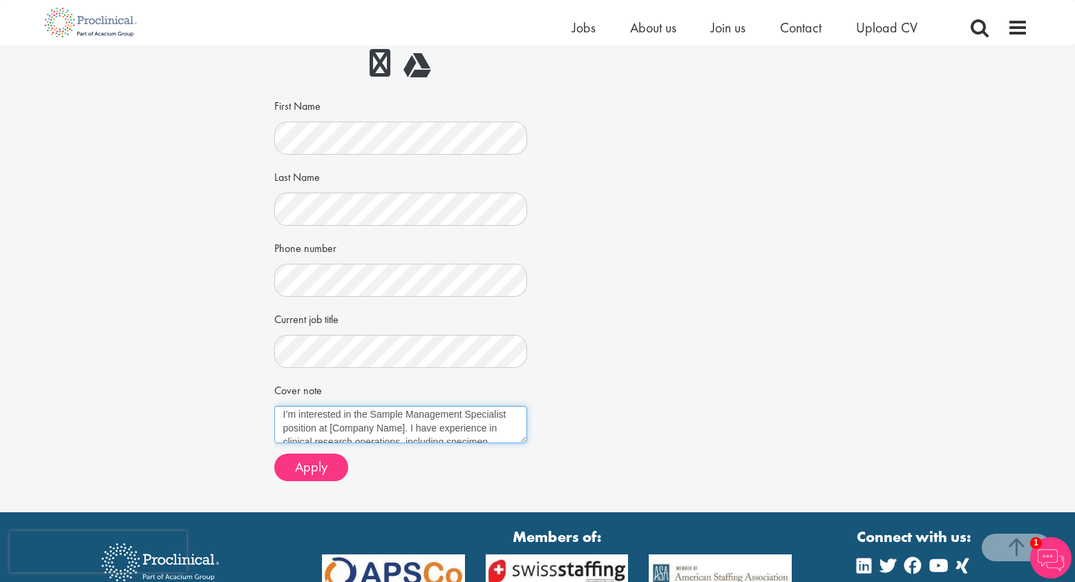
scroll to position [281, 0]
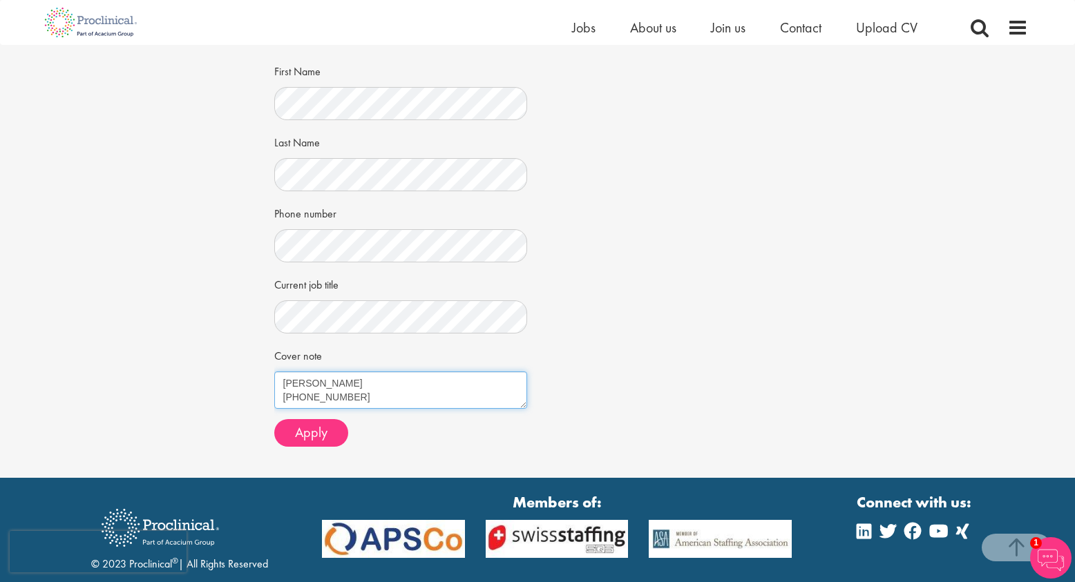
drag, startPoint x: 281, startPoint y: 379, endPoint x: 473, endPoint y: 448, distance: 203.9
click at [473, 448] on div "Choose an existing CV Clinical Resume.pdf" at bounding box center [401, 161] width 254 height 592
type textarea "Hello,"
drag, startPoint x: 357, startPoint y: 396, endPoint x: 249, endPoint y: 364, distance: 111.7
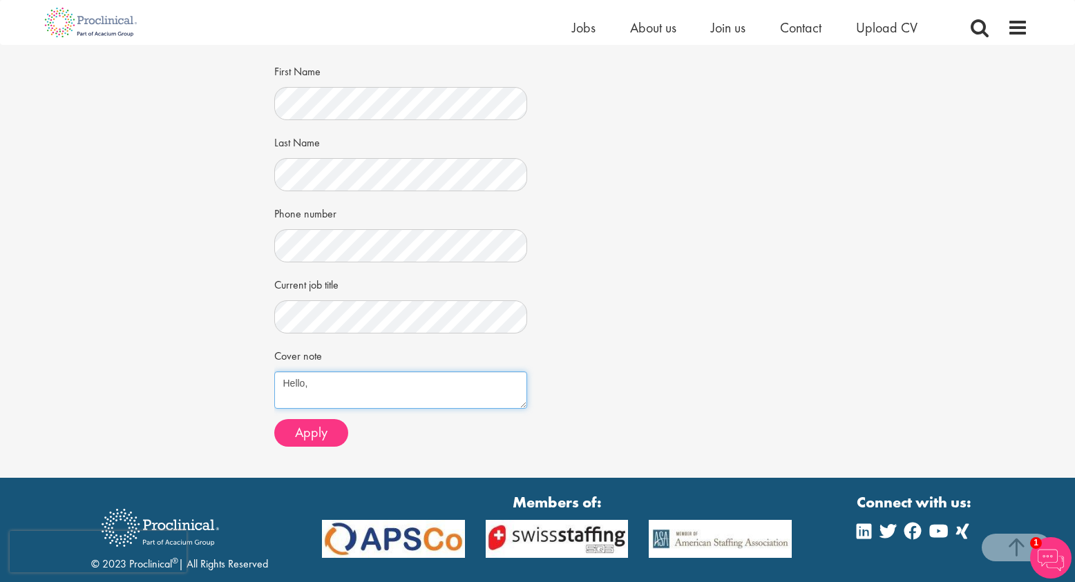
click at [249, 364] on div "Apply Job information Pharmacovigilance Oversight Manager Location: Boston, USA…" at bounding box center [538, 121] width 1096 height 714
paste textarea "Dear [Hiring Manager’s Name], I’m excited to apply for the Pharmacovigilance Ov…"
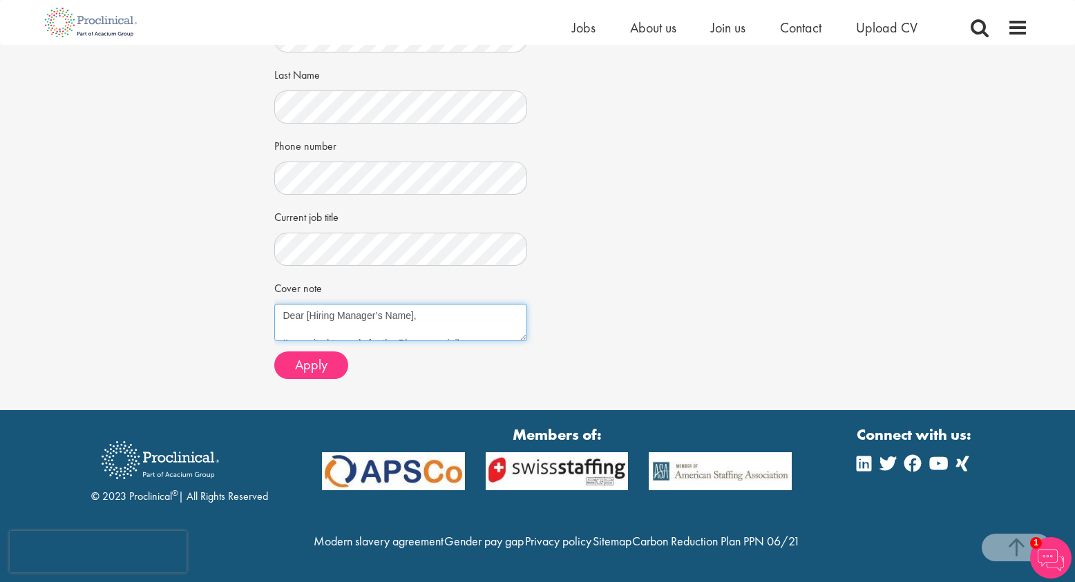
drag, startPoint x: 426, startPoint y: 307, endPoint x: 180, endPoint y: 302, distance: 246.0
click at [180, 302] on div "Apply Job information Pharmacovigilance Oversight Manager Location: Boston, USA…" at bounding box center [538, 54] width 1096 height 714
click at [486, 304] on textarea "Hello, I’m excited to apply for the Pharmacovigilance Oversight Manager positio…" at bounding box center [401, 322] width 254 height 37
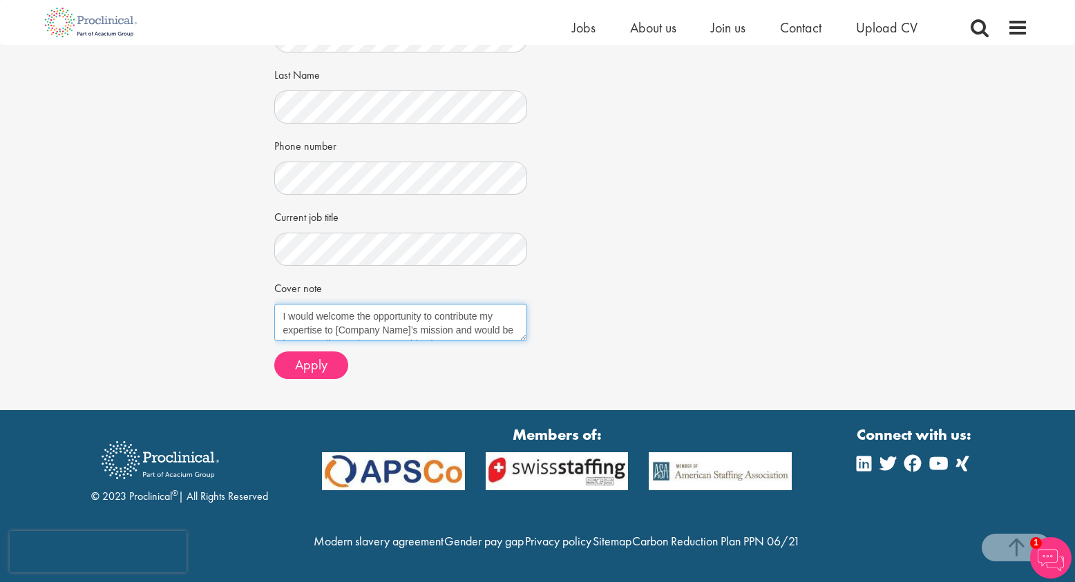
drag, startPoint x: 417, startPoint y: 318, endPoint x: 336, endPoint y: 316, distance: 81.6
click at [336, 316] on textarea "Hello, I’m excited to apply for the Pharmacovigilance Oversight Manager positio…" at bounding box center [401, 322] width 254 height 37
drag, startPoint x: 389, startPoint y: 316, endPoint x: 424, endPoint y: 319, distance: 35.3
click at [424, 319] on textarea "Hello, I’m excited to apply for the Pharmacovigilance Oversight Manager positio…" at bounding box center [401, 322] width 254 height 37
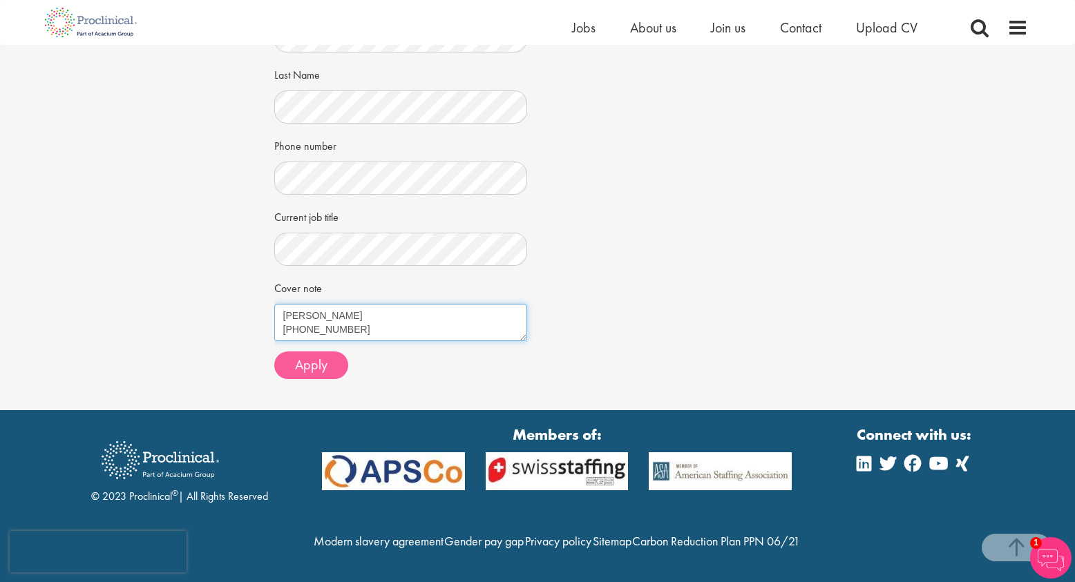
type textarea "Hello, I’m excited to apply for the Pharmacovigilance Oversight Manager positio…"
click at [315, 356] on span "Apply" at bounding box center [311, 365] width 32 height 18
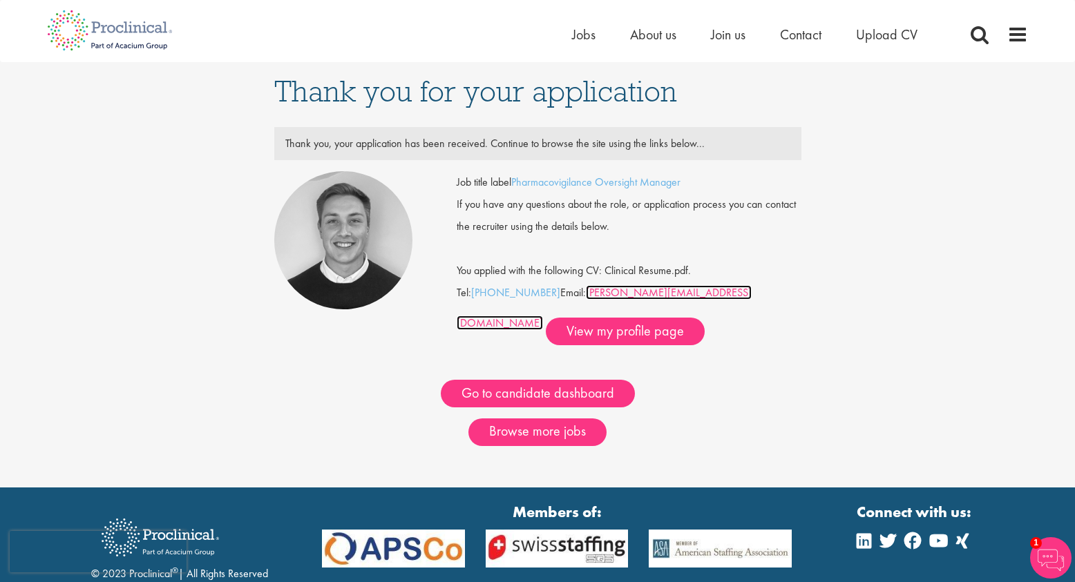
click at [627, 292] on link "b.forsen@proclinical.com" at bounding box center [604, 307] width 295 height 45
drag, startPoint x: 702, startPoint y: 290, endPoint x: 587, endPoint y: 294, distance: 115.5
click at [587, 294] on div "Job title label Pharmacovigilance Oversight Manager If you have any questions a…" at bounding box center [629, 258] width 345 height 174
copy div "[PERSON_NAME][EMAIL_ADDRESS][DOMAIN_NAME]"
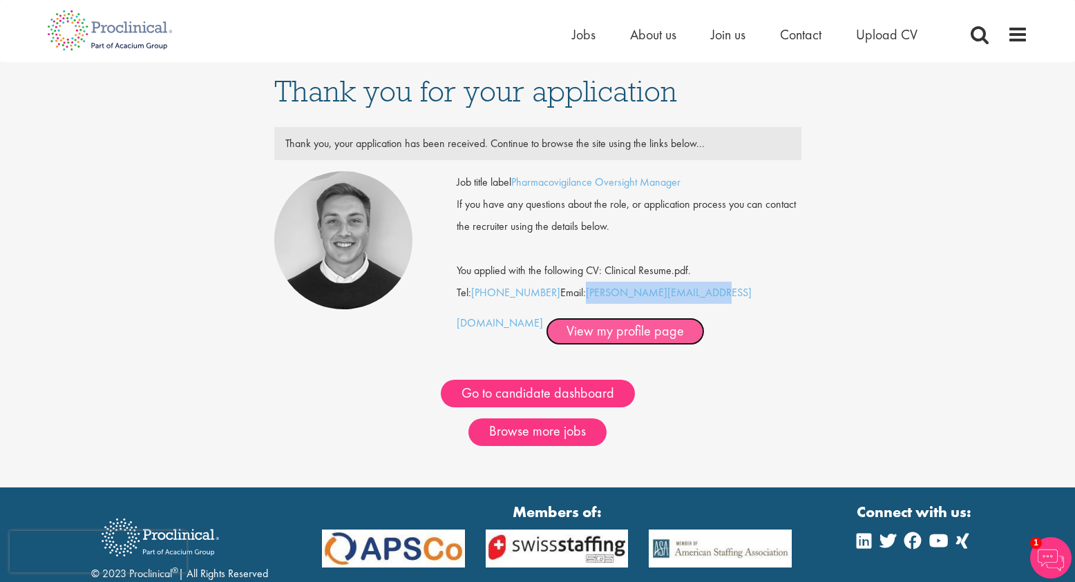
click at [560, 332] on link "View my profile page" at bounding box center [625, 332] width 159 height 28
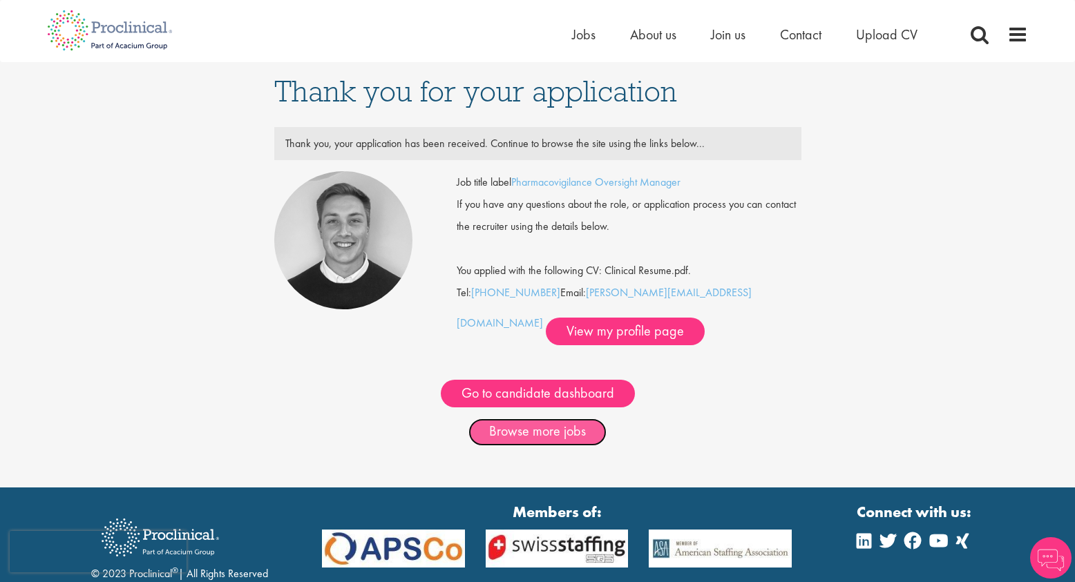
click at [517, 428] on link "Browse more jobs" at bounding box center [537, 433] width 138 height 28
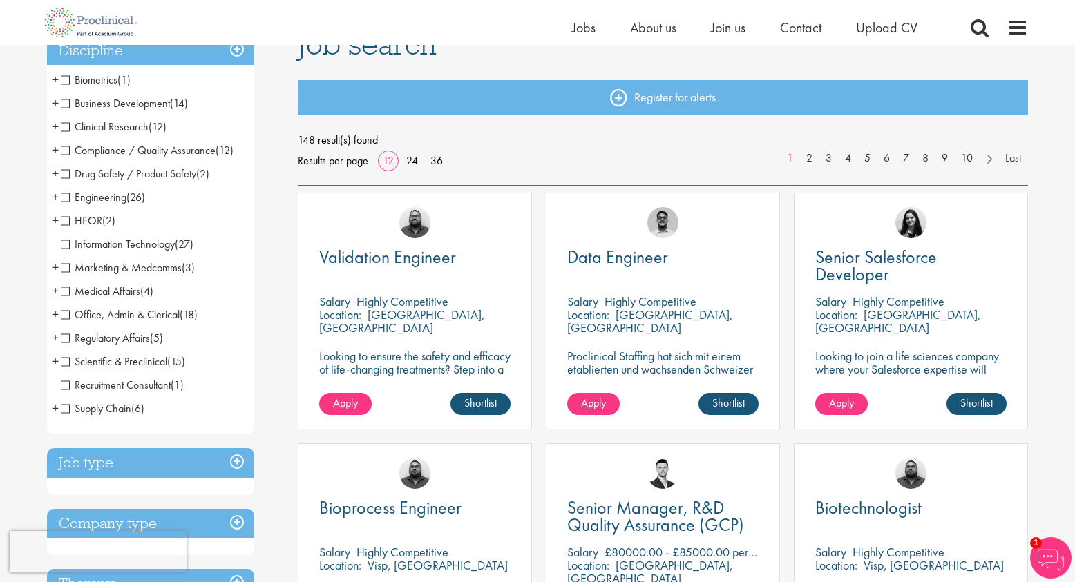
scroll to position [120, 0]
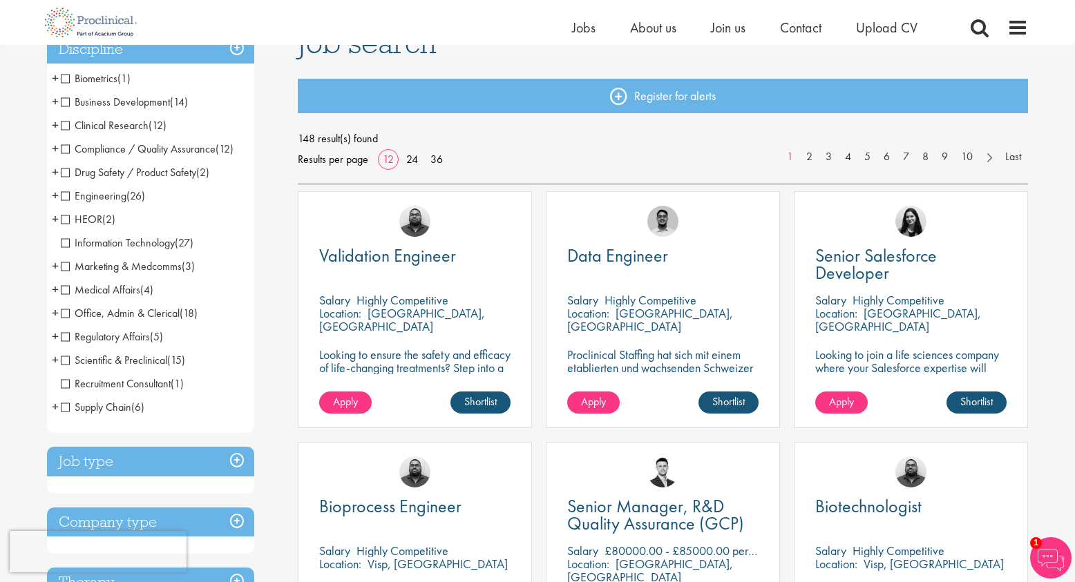
click at [106, 317] on span "Office, Admin & Clerical" at bounding box center [120, 313] width 119 height 15
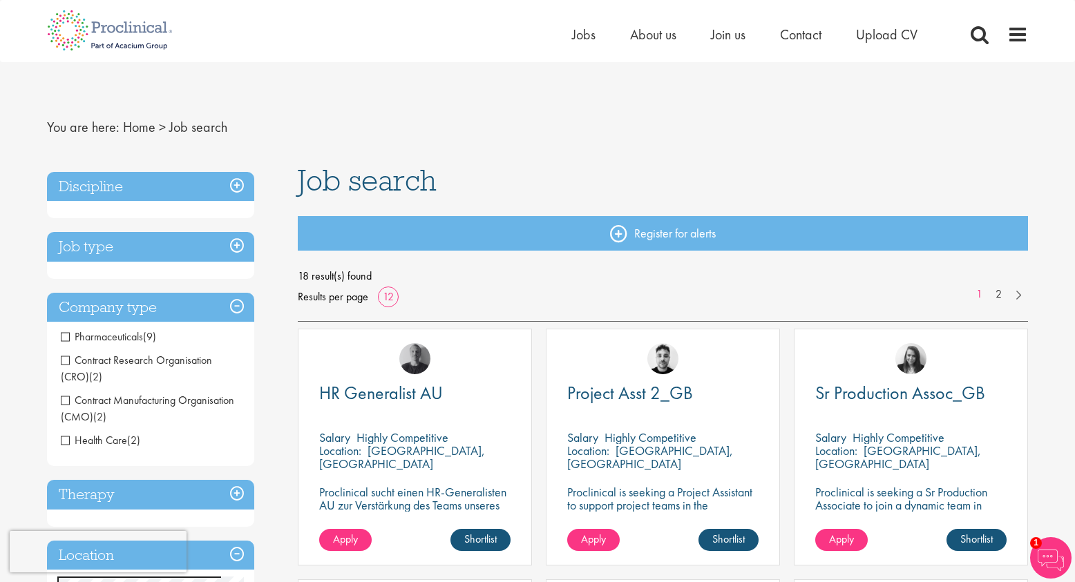
click at [156, 249] on h3 "Job type" at bounding box center [150, 247] width 207 height 30
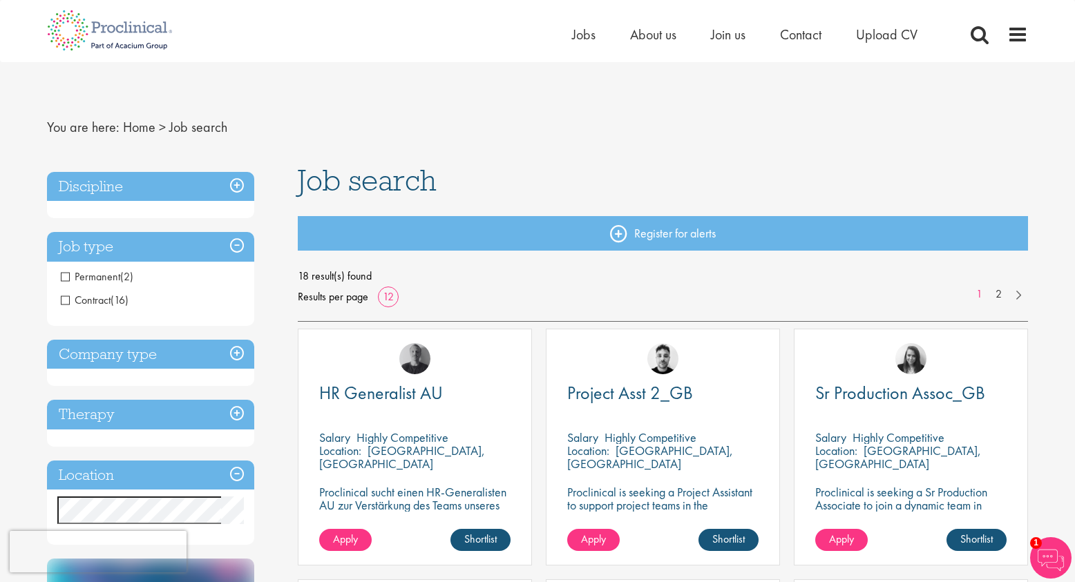
click at [156, 249] on h3 "Job type" at bounding box center [150, 247] width 207 height 30
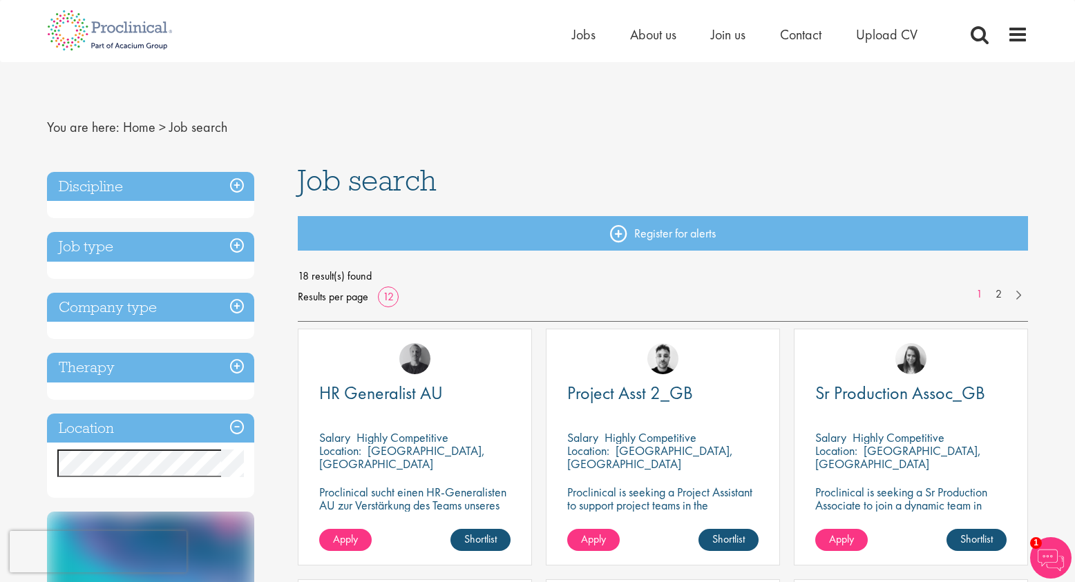
click at [151, 312] on h3 "Company type" at bounding box center [150, 308] width 207 height 30
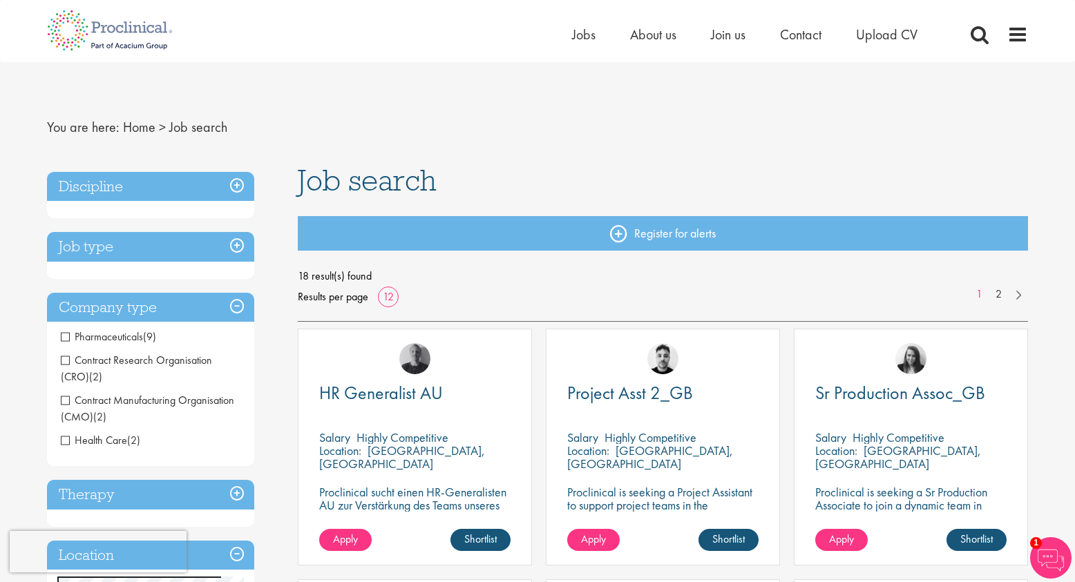
click at [122, 337] on span "Pharmaceuticals" at bounding box center [102, 337] width 82 height 15
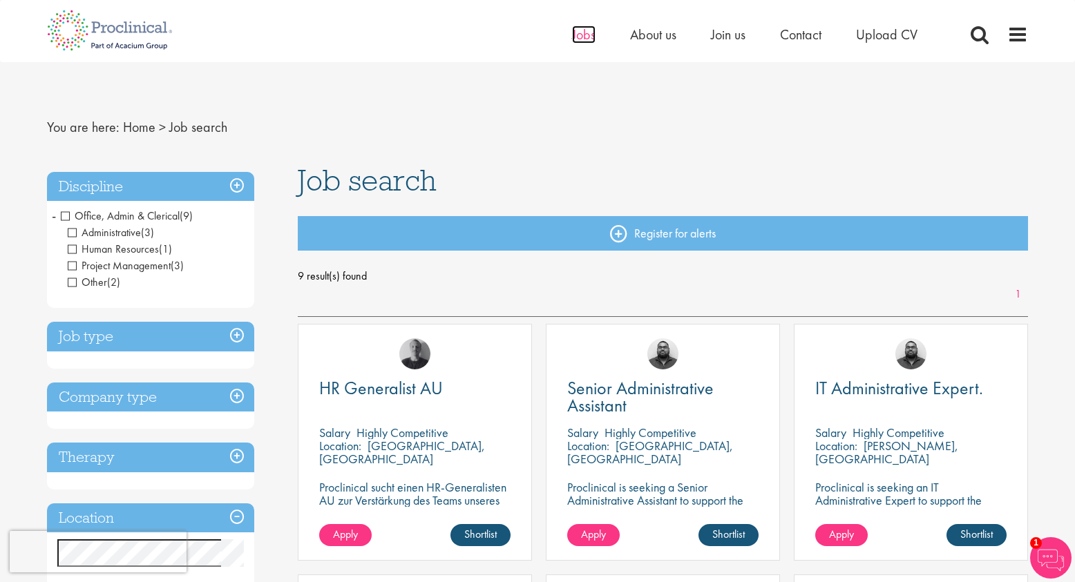
click at [573, 39] on span "Jobs" at bounding box center [583, 35] width 23 height 18
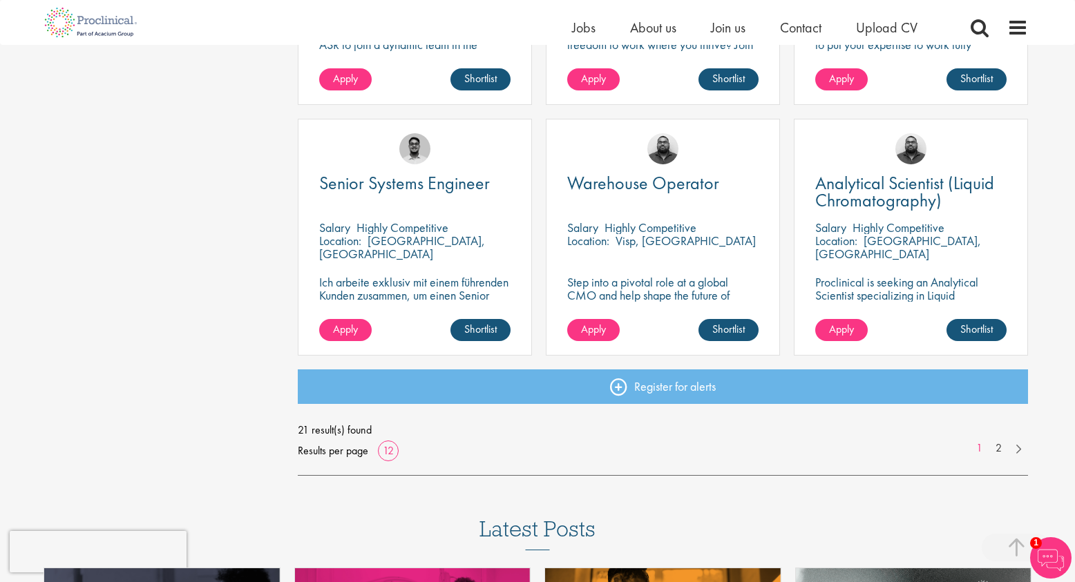
scroll to position [947, 0]
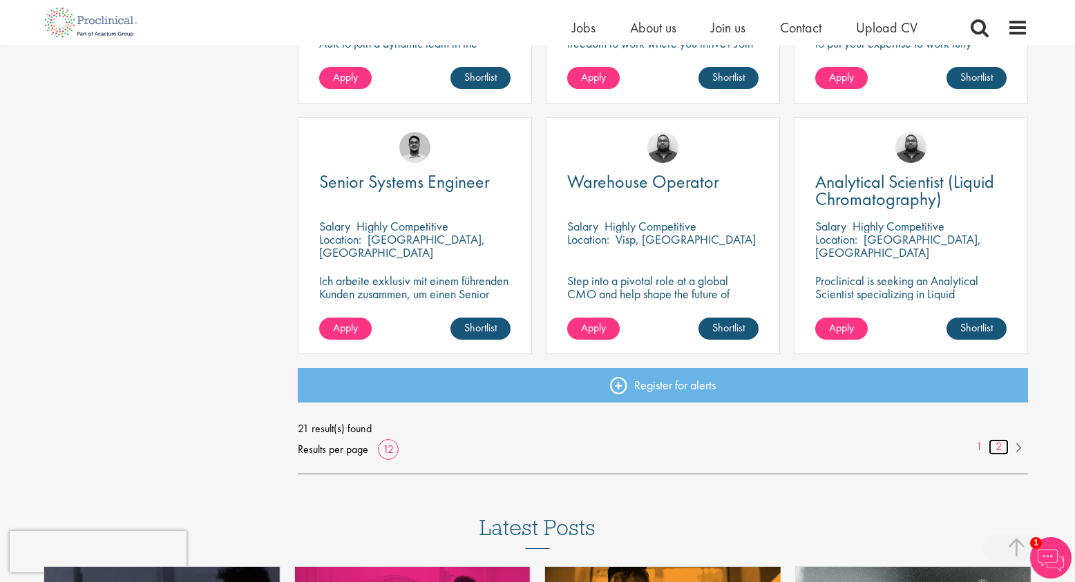
click at [996, 446] on link "2" at bounding box center [999, 447] width 20 height 16
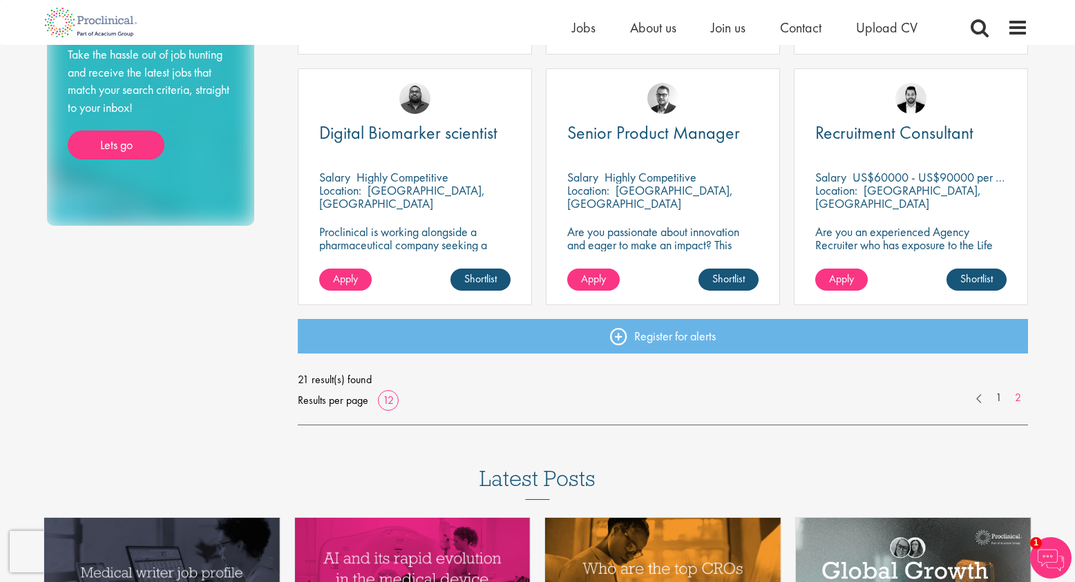
scroll to position [746, 0]
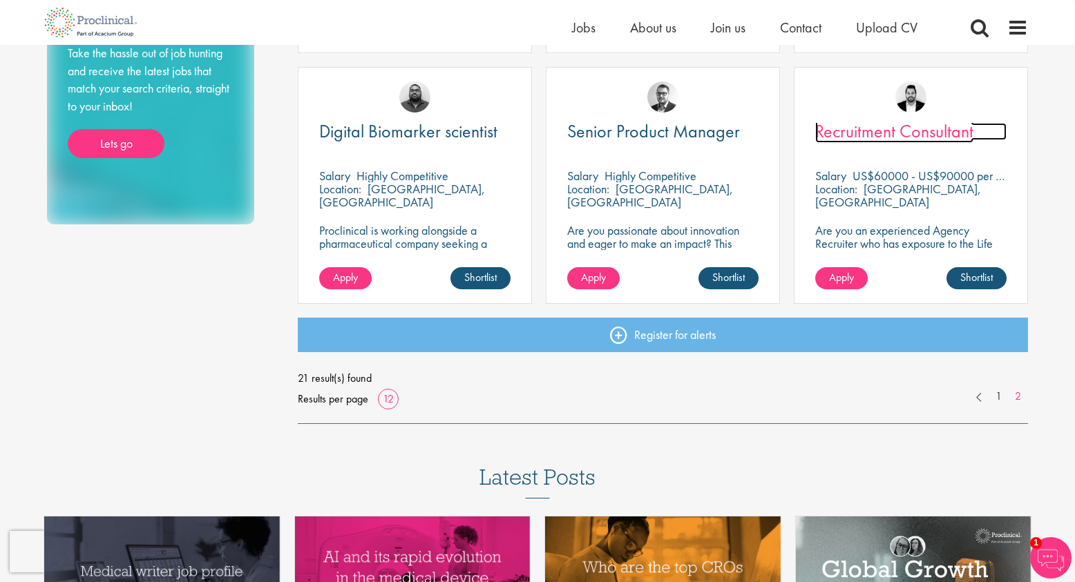
click at [911, 135] on span "Recruitment Consultant" at bounding box center [894, 131] width 158 height 23
